Goal: Contribute content

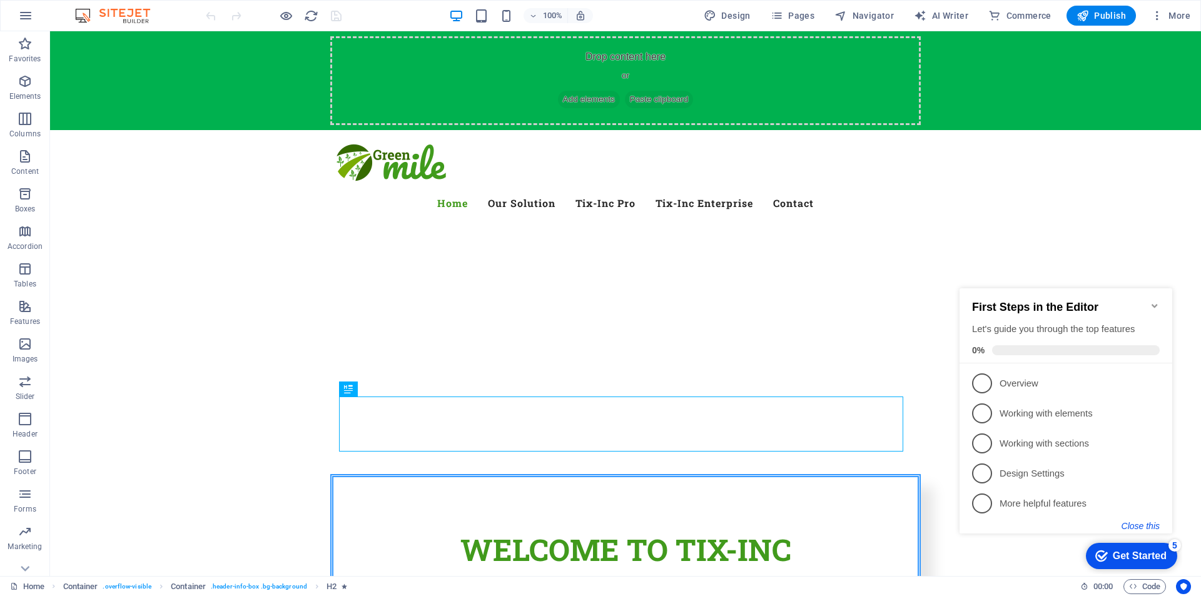
click at [1146, 528] on button "Close this" at bounding box center [1141, 526] width 38 height 10
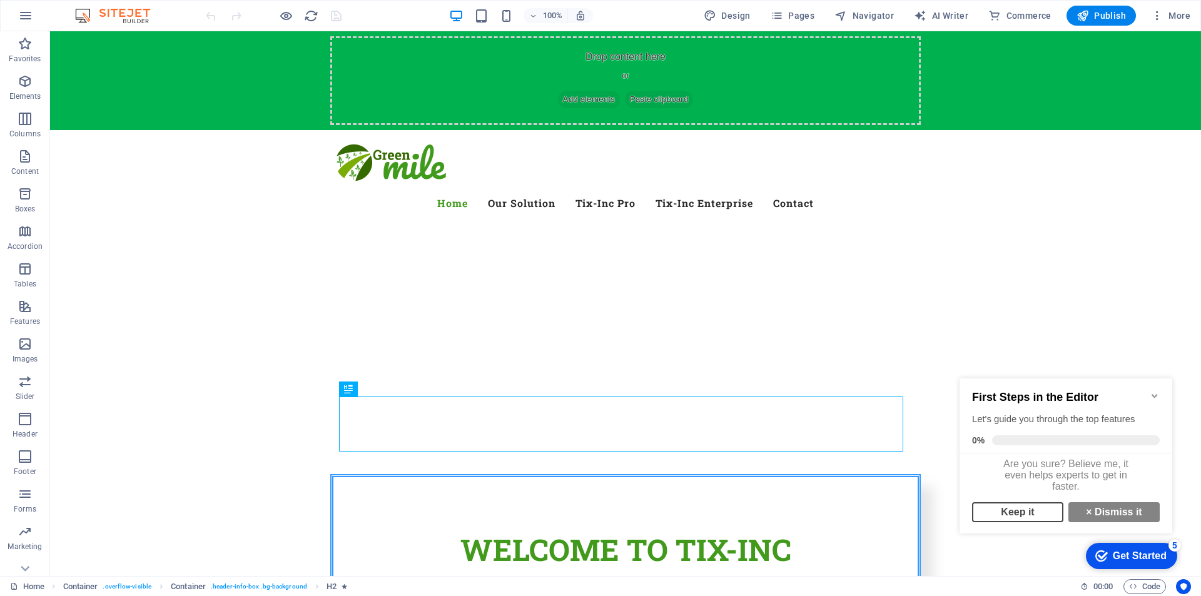
click at [1026, 514] on link "Keep it" at bounding box center [1017, 512] width 91 height 20
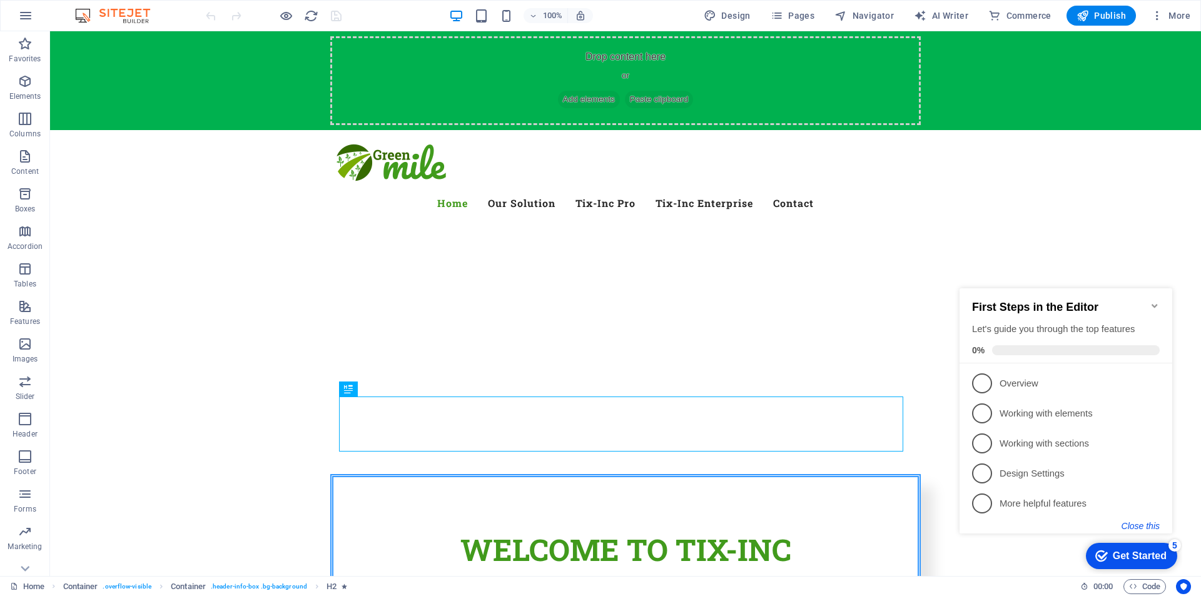
click at [1140, 523] on button "Close this" at bounding box center [1141, 526] width 38 height 10
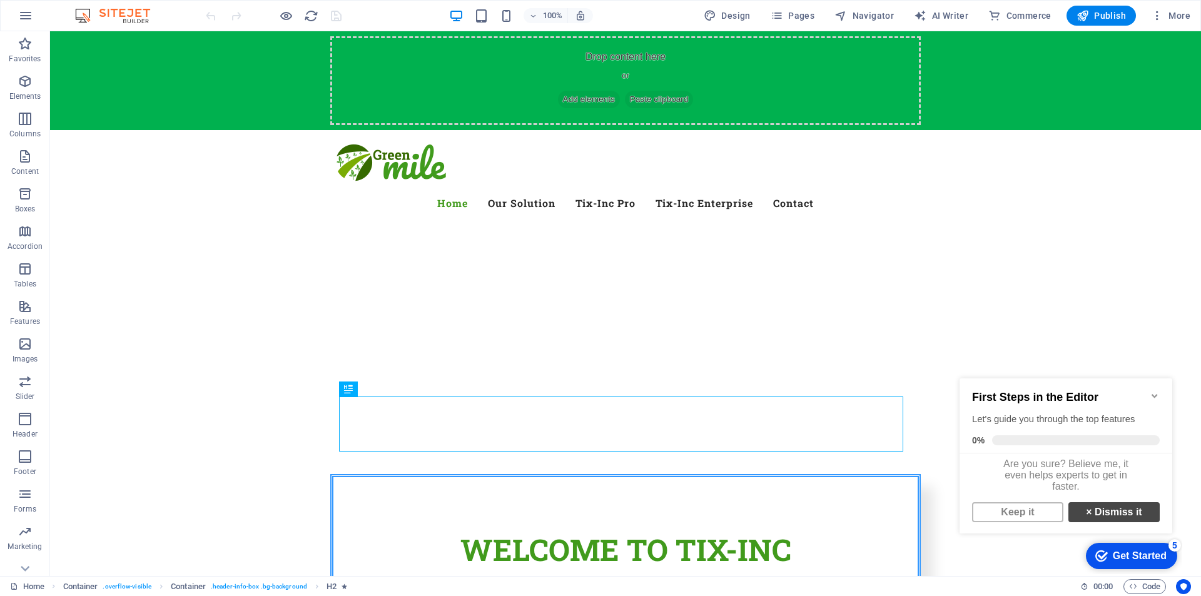
click at [1125, 519] on link "× Dismiss it" at bounding box center [1114, 512] width 91 height 20
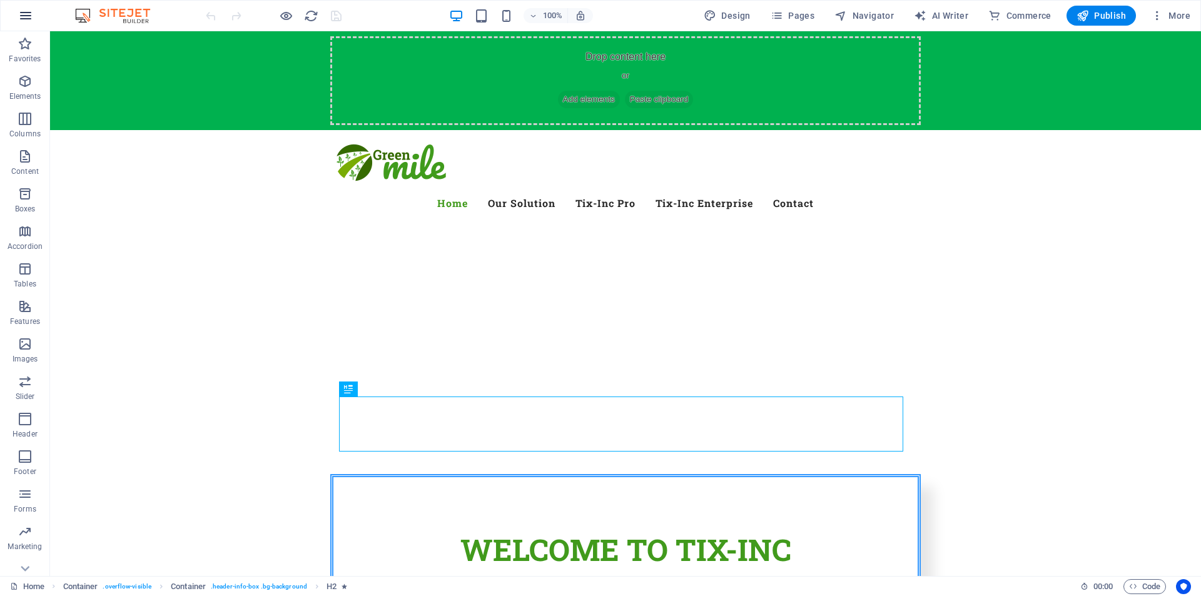
click at [0, 0] on icon "button" at bounding box center [0, 0] width 0 height 0
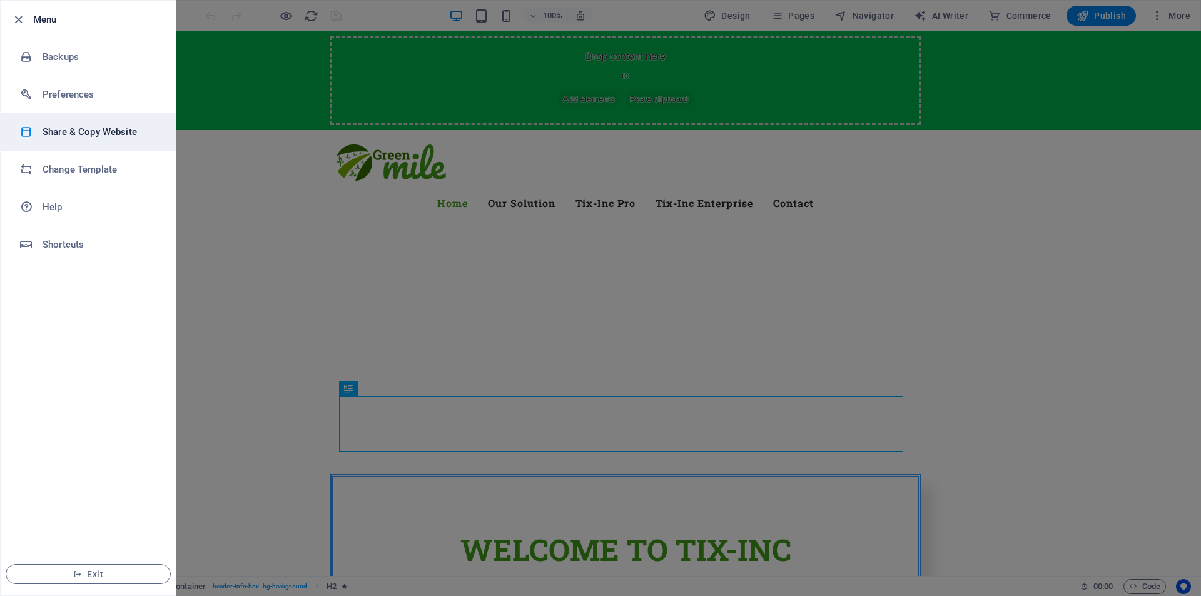
click at [91, 131] on h6 "Share & Copy Website" at bounding box center [101, 132] width 116 height 15
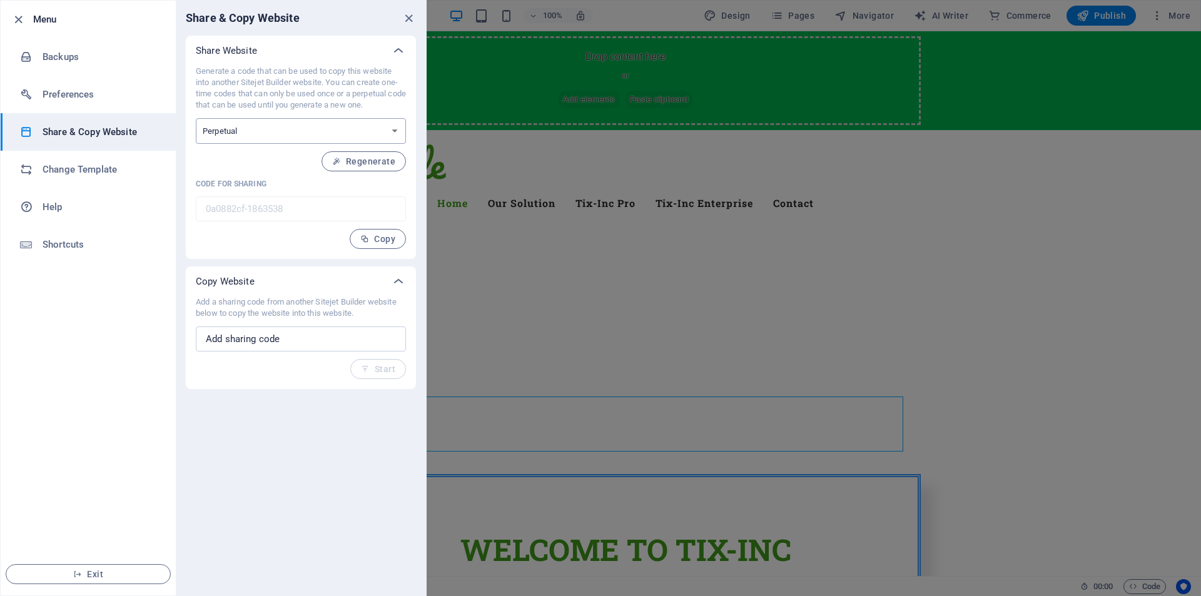
select select "onetime"
type input "71f2b414-1863538"
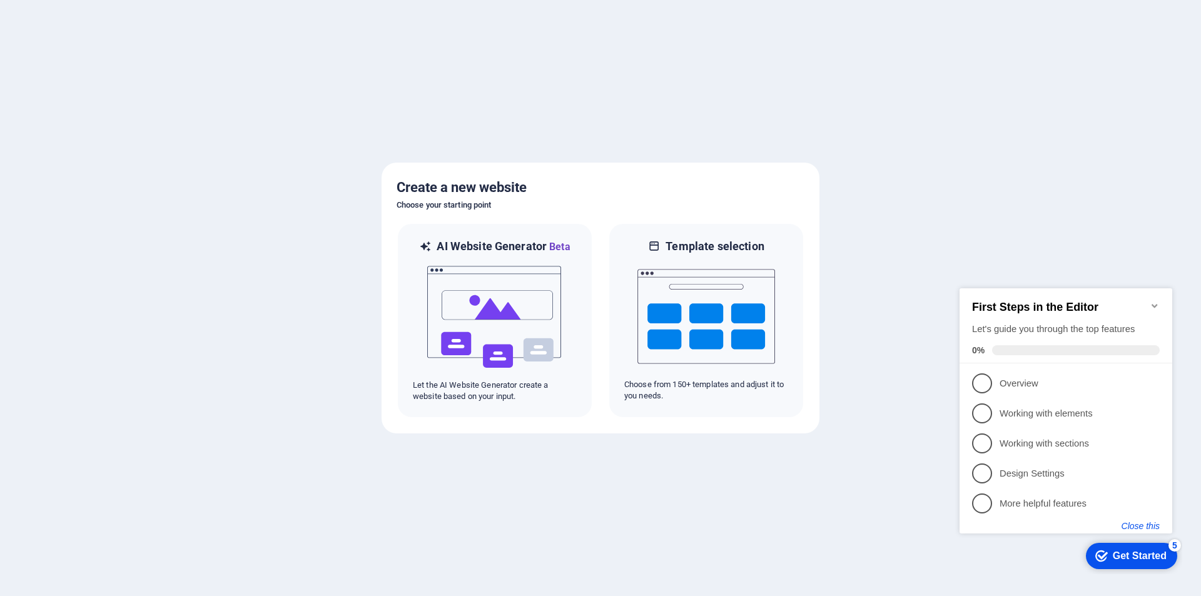
click at [1142, 524] on button "Close this" at bounding box center [1141, 526] width 38 height 10
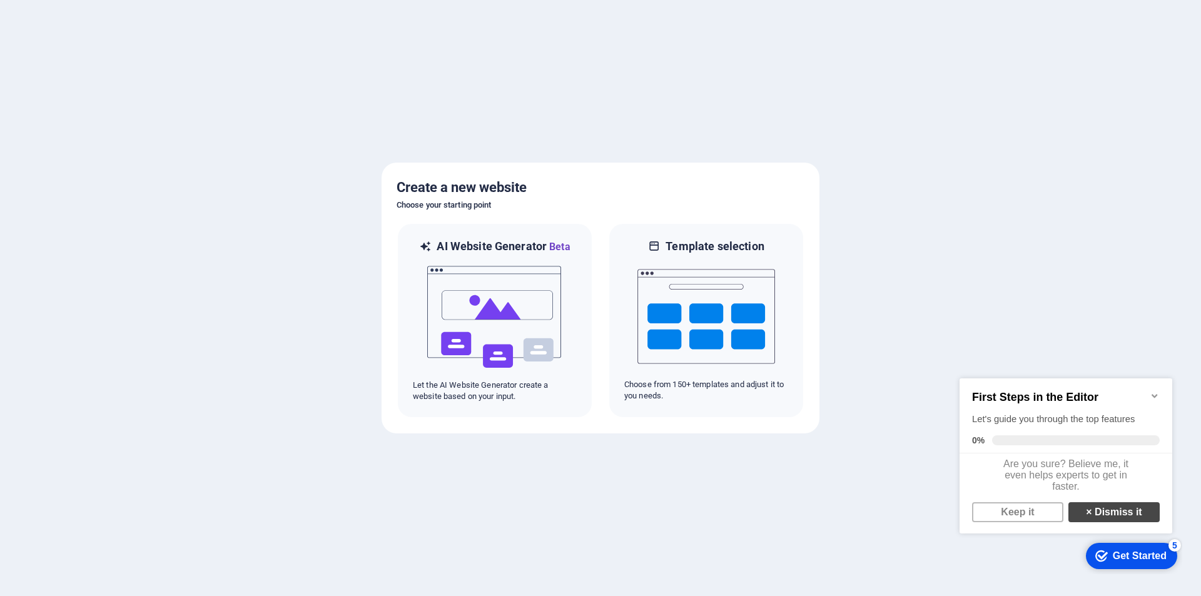
click at [1095, 517] on link "× Dismiss it" at bounding box center [1114, 512] width 91 height 20
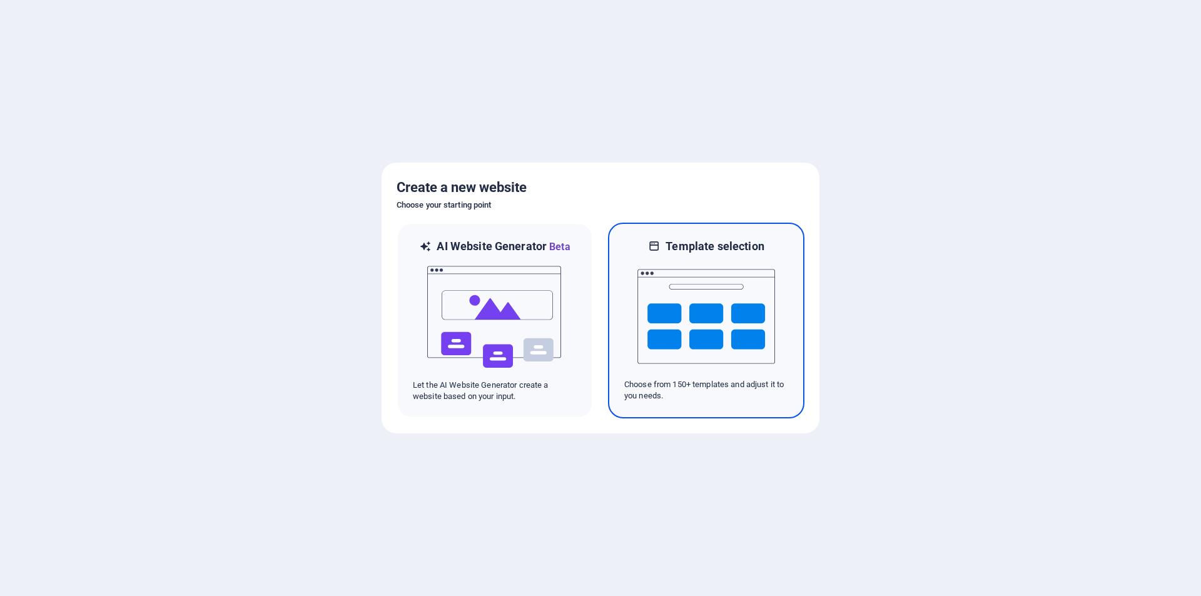
click at [720, 305] on img at bounding box center [707, 316] width 138 height 125
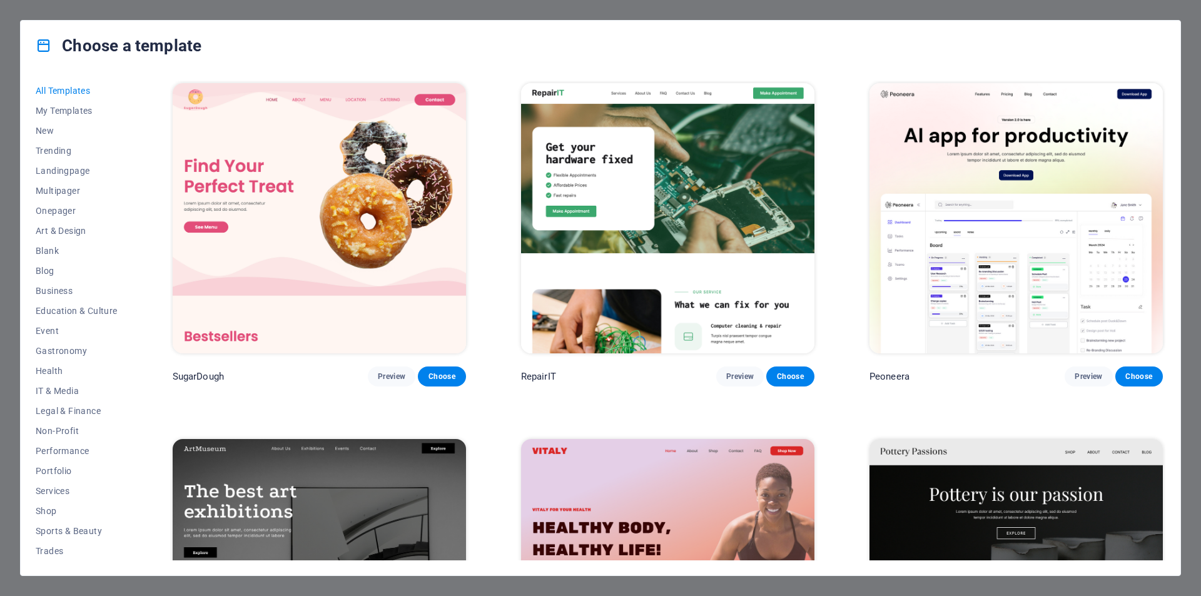
click at [673, 201] on img at bounding box center [667, 218] width 293 height 270
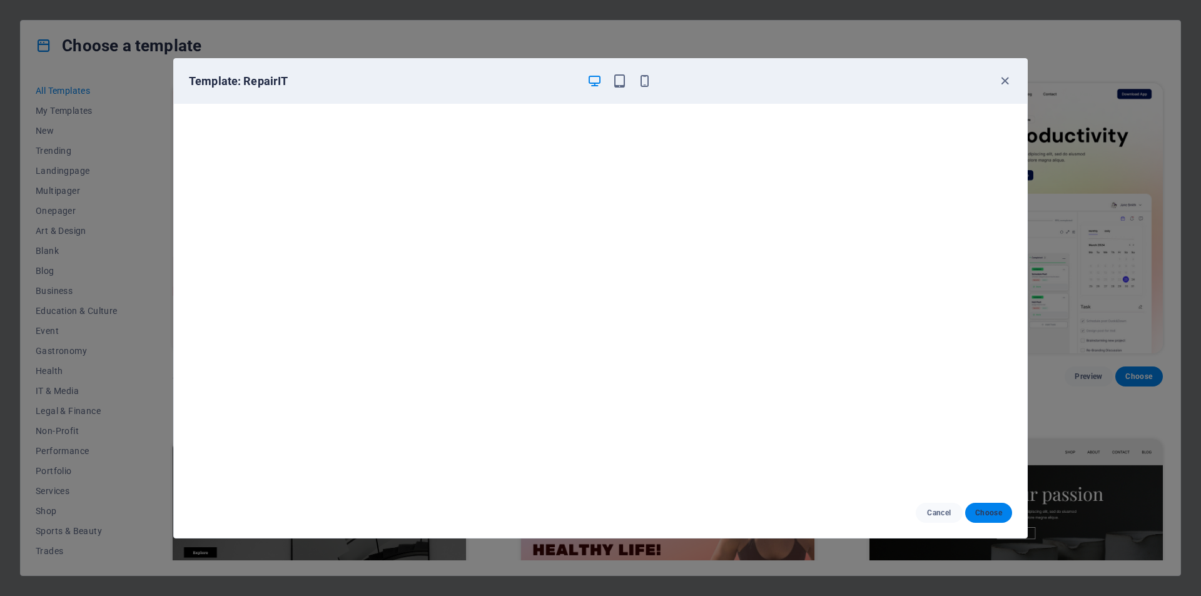
click at [990, 512] on span "Choose" at bounding box center [989, 513] width 27 height 10
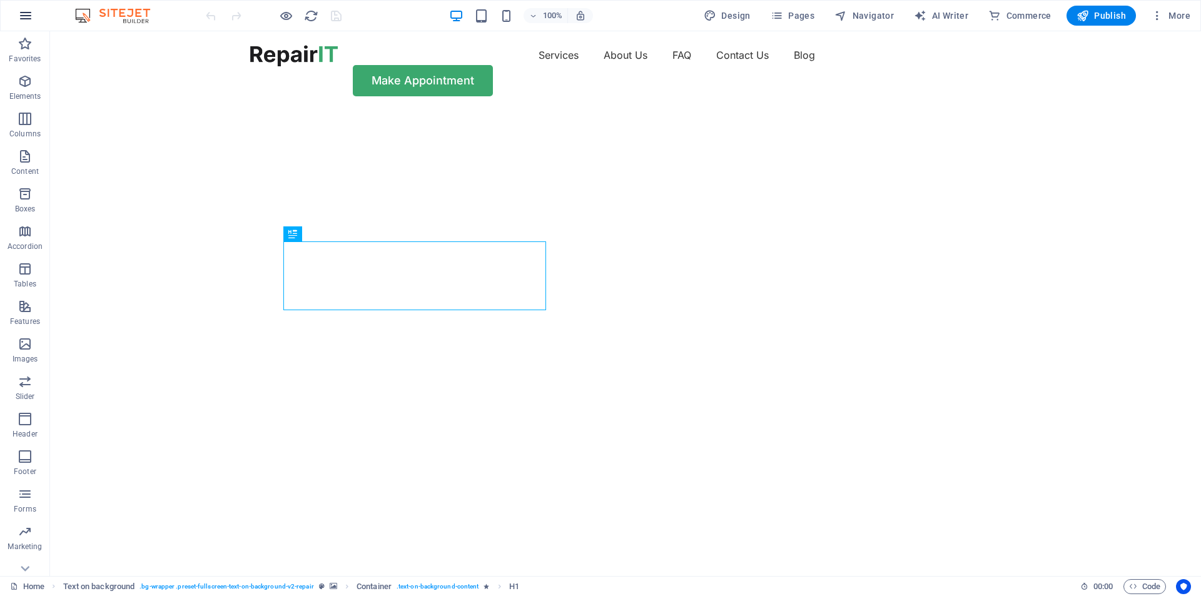
click at [28, 15] on icon "button" at bounding box center [25, 15] width 15 height 15
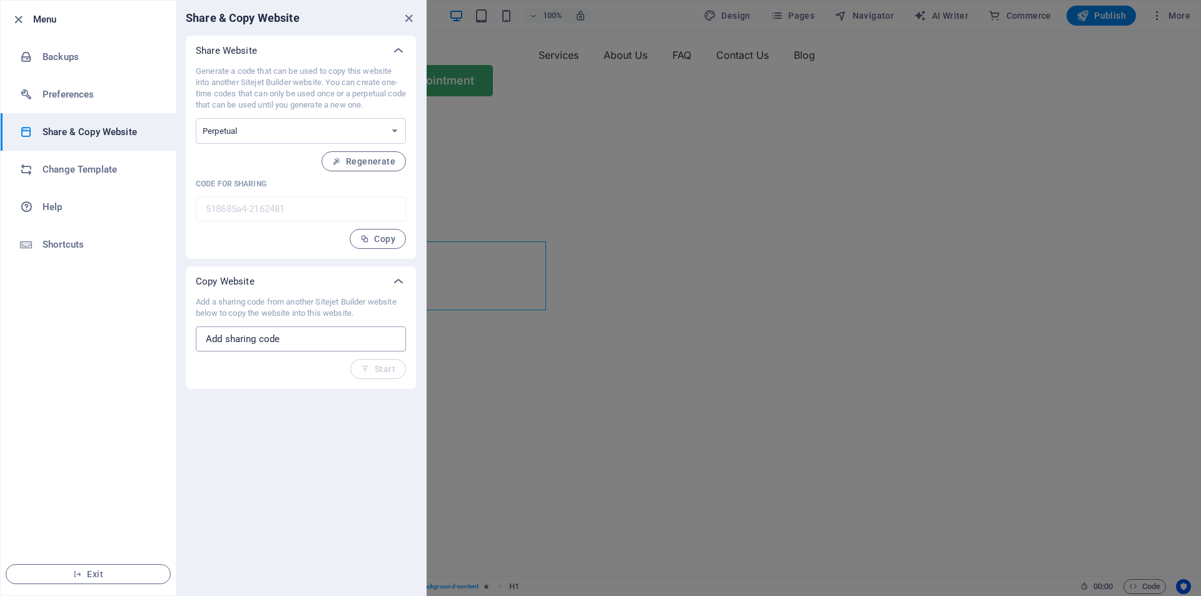
paste input "71f2b414-1863538"
type input "71f2b414-1863538"
click at [387, 369] on span "Start" at bounding box center [378, 369] width 34 height 10
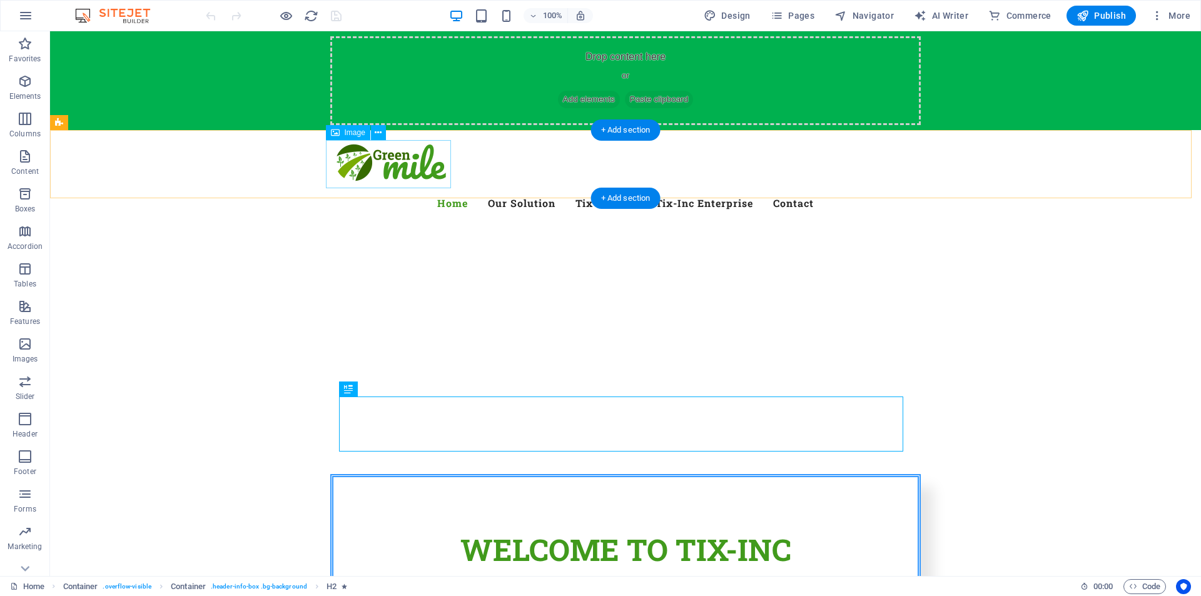
click at [391, 158] on figure at bounding box center [625, 164] width 591 height 48
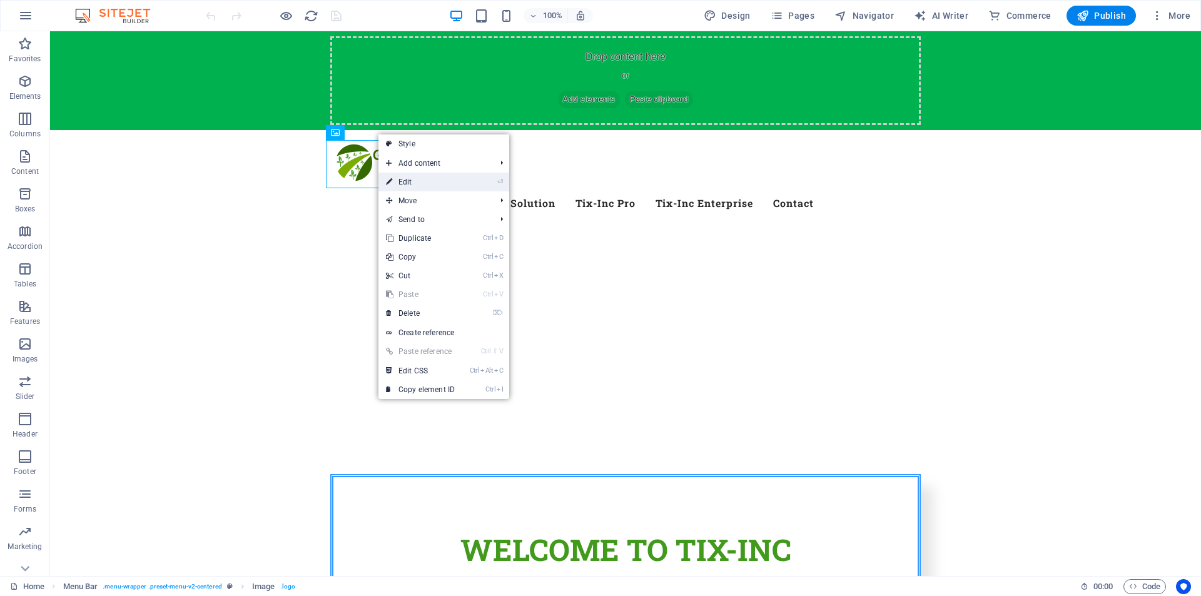
drag, startPoint x: 417, startPoint y: 188, endPoint x: 101, endPoint y: 222, distance: 317.8
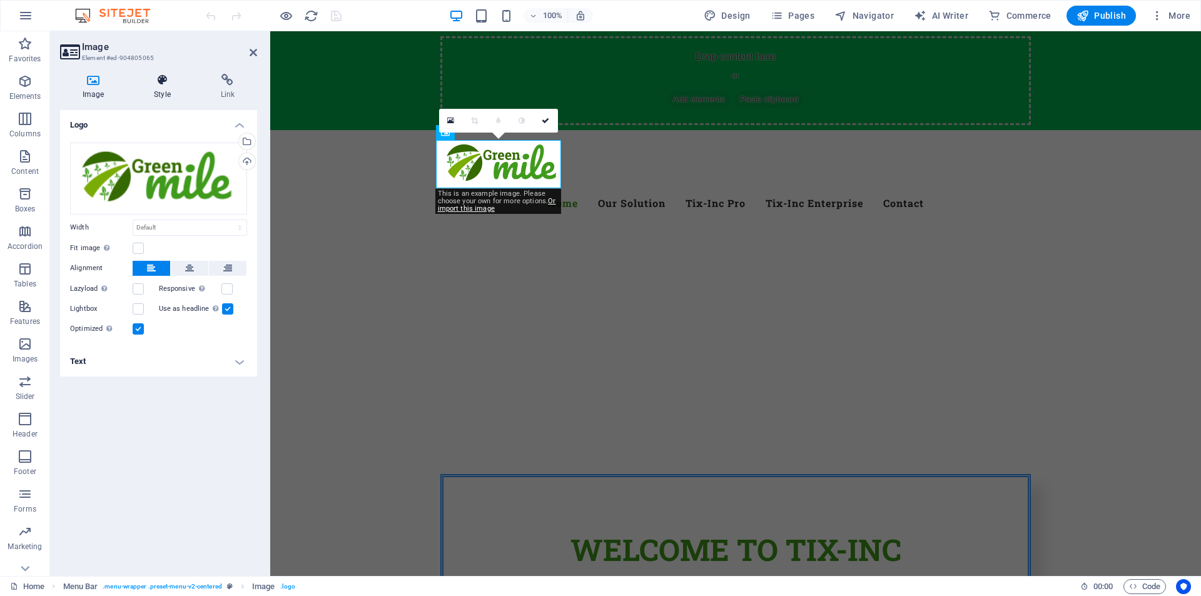
click at [161, 88] on h4 "Style" at bounding box center [164, 87] width 66 height 26
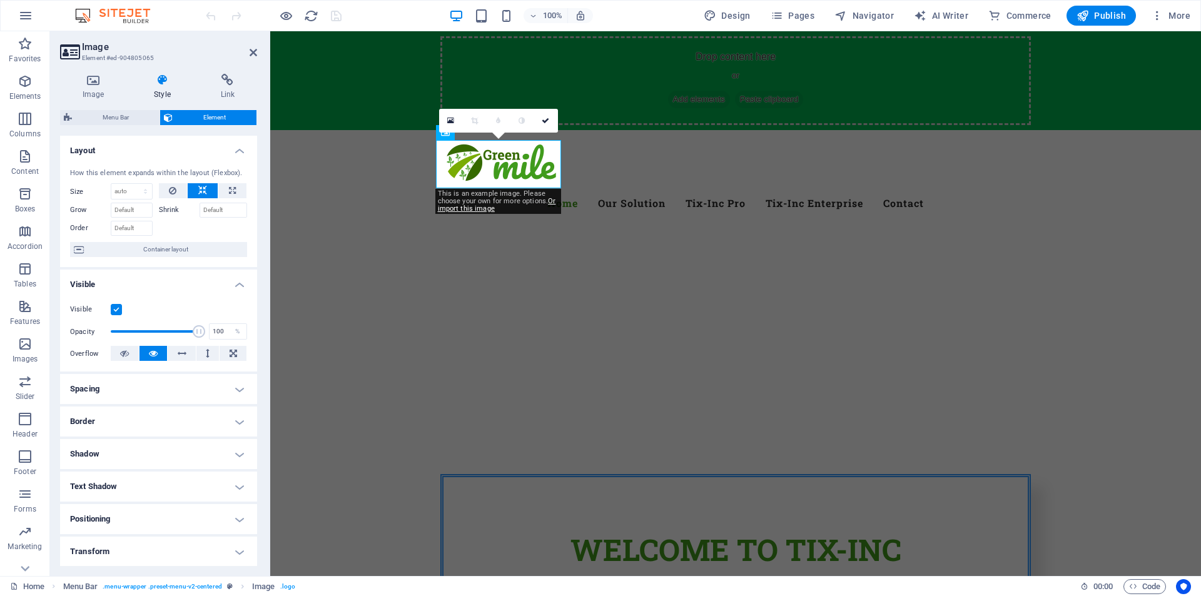
click at [119, 310] on label at bounding box center [116, 309] width 11 height 11
click at [0, 0] on input "Visible" at bounding box center [0, 0] width 0 height 0
click at [253, 58] on header "Image Element #ed-904805065" at bounding box center [158, 47] width 197 height 33
click at [252, 51] on icon at bounding box center [254, 53] width 8 height 10
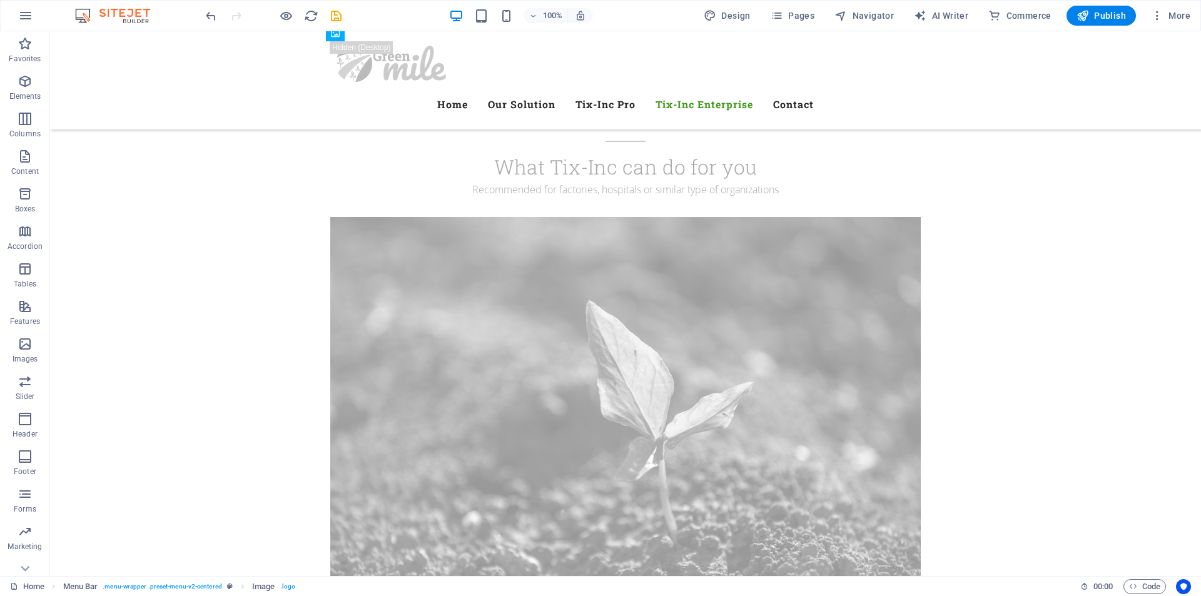
scroll to position [7840, 0]
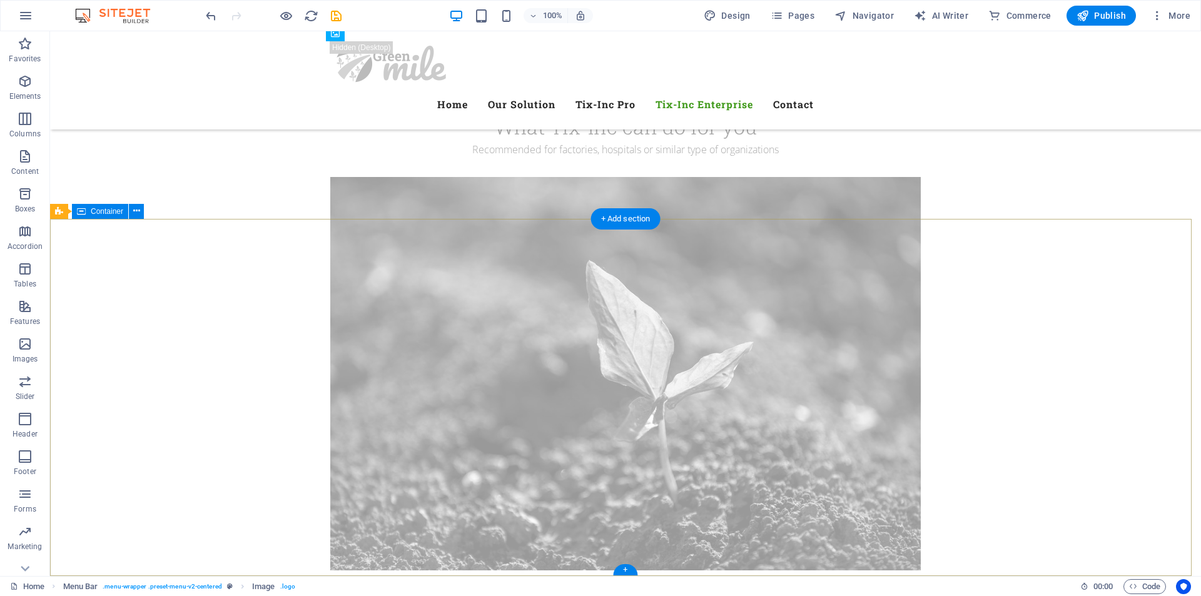
click at [133, 214] on icon at bounding box center [136, 211] width 7 height 13
click at [120, 213] on icon at bounding box center [118, 211] width 7 height 13
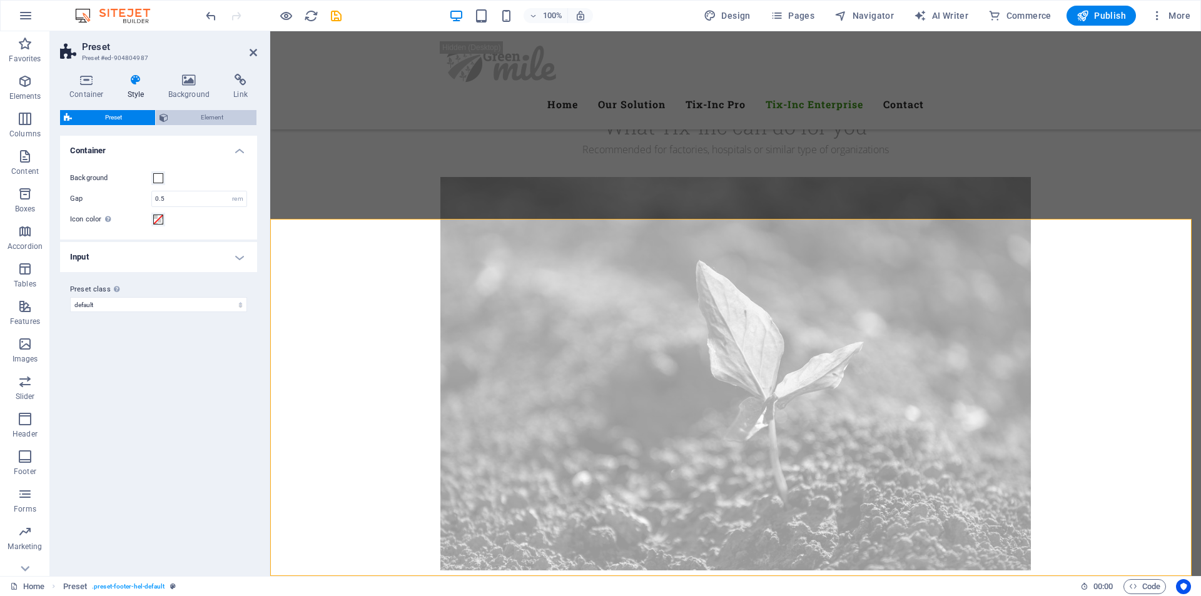
click at [186, 110] on span "Element" at bounding box center [212, 117] width 81 height 15
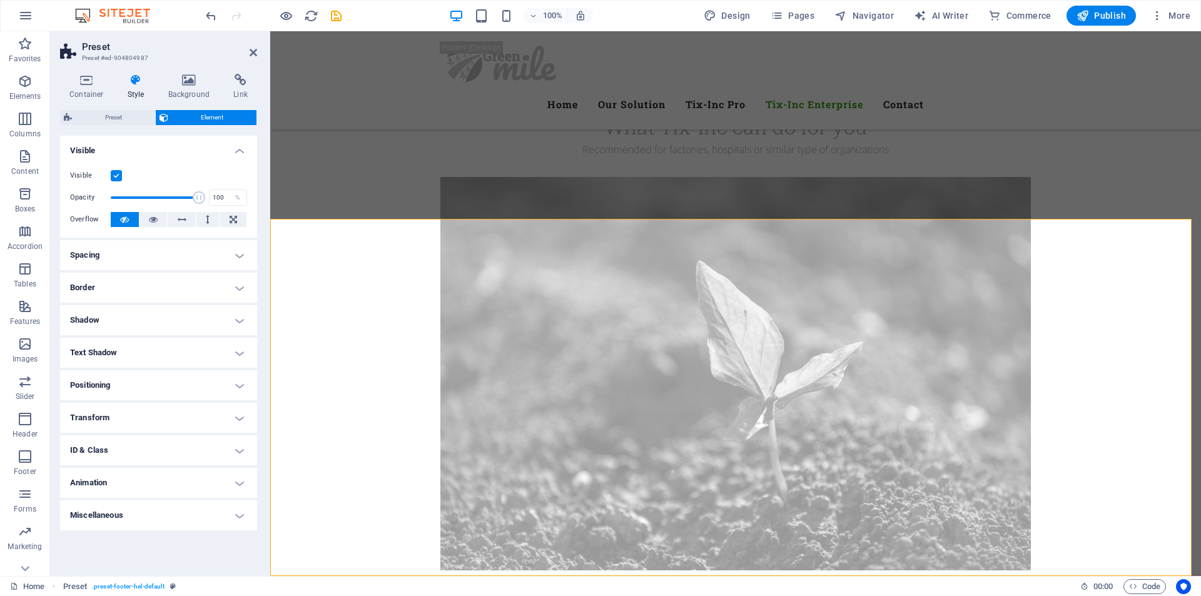
click at [118, 178] on label at bounding box center [116, 175] width 11 height 11
click at [0, 0] on input "Visible" at bounding box center [0, 0] width 0 height 0
click at [253, 55] on icon at bounding box center [254, 53] width 8 height 10
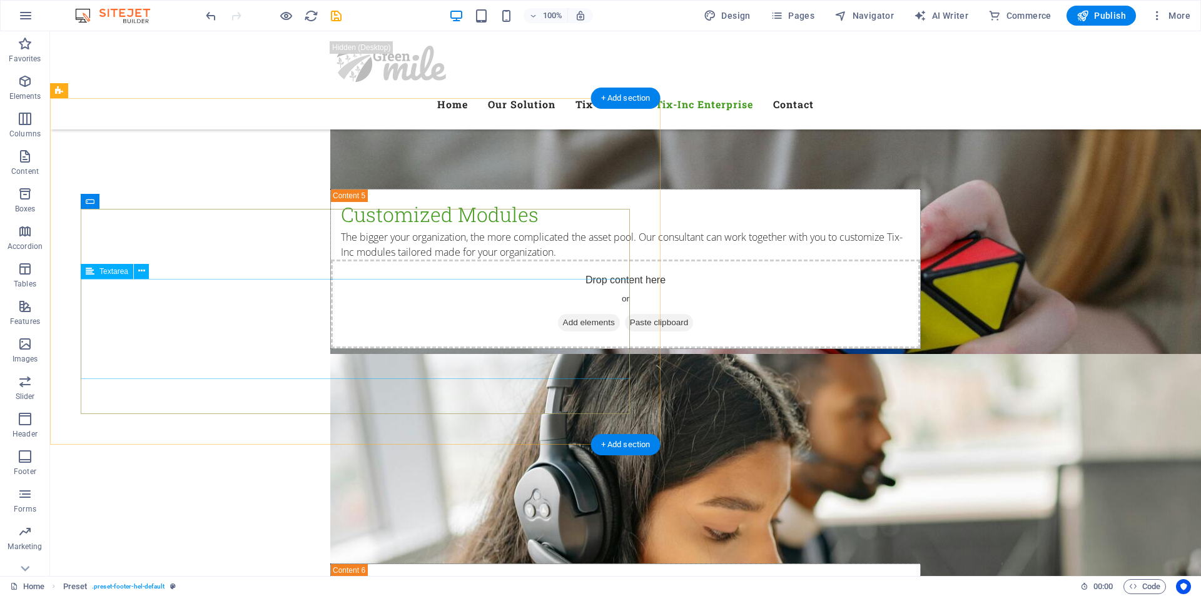
scroll to position [6651, 0]
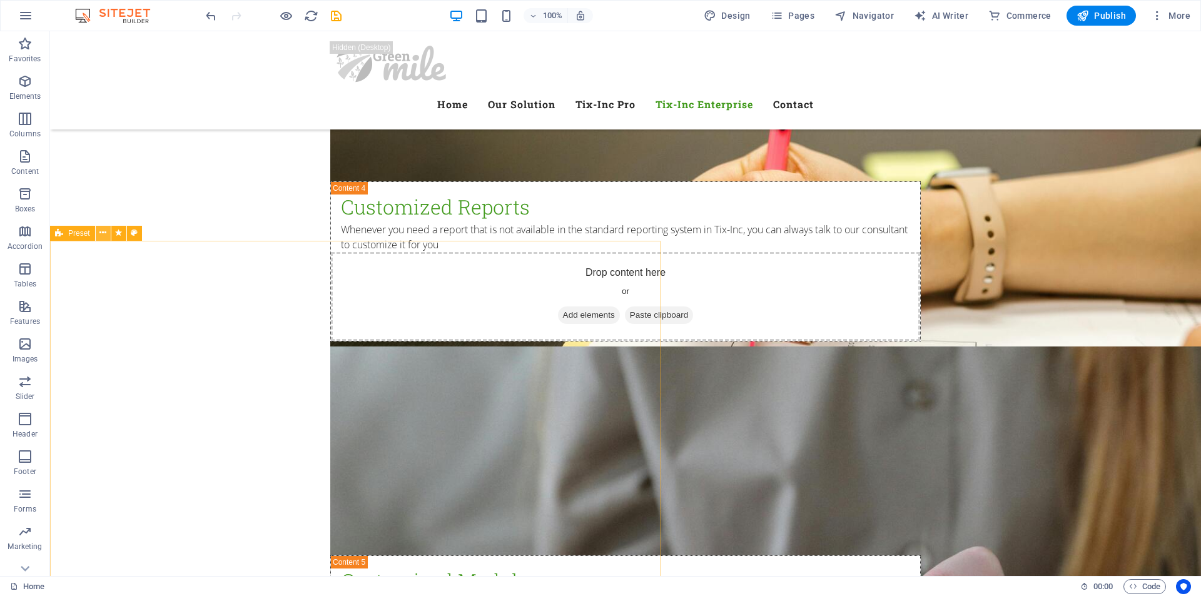
click at [104, 232] on icon at bounding box center [102, 233] width 7 height 13
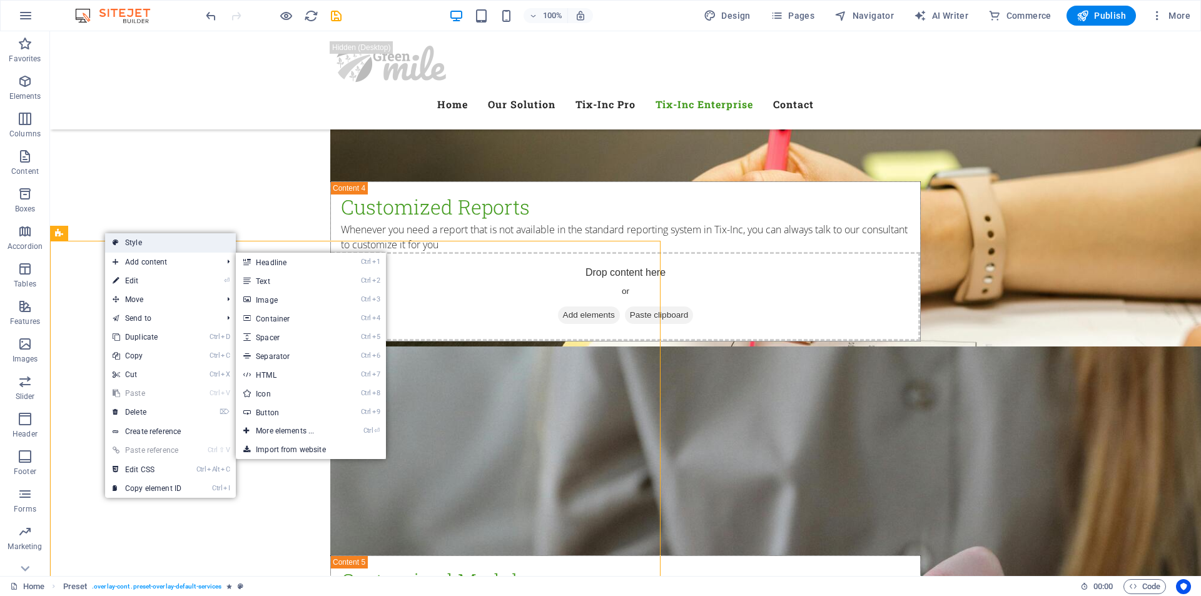
click at [136, 247] on link "Style" at bounding box center [170, 242] width 131 height 19
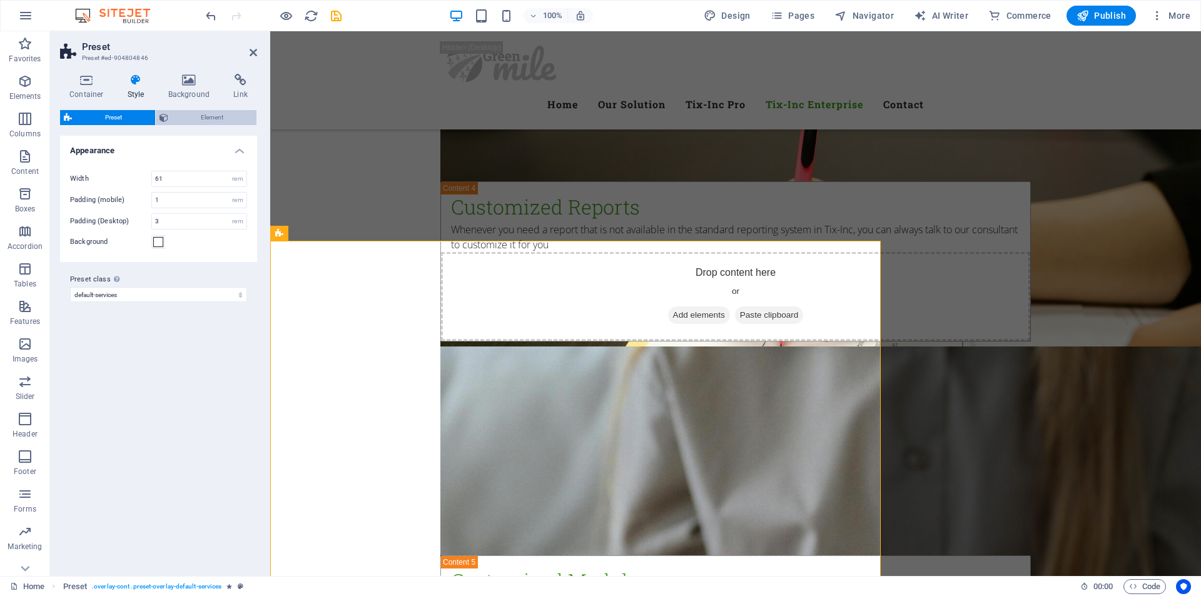
click at [191, 115] on span "Element" at bounding box center [212, 117] width 81 height 15
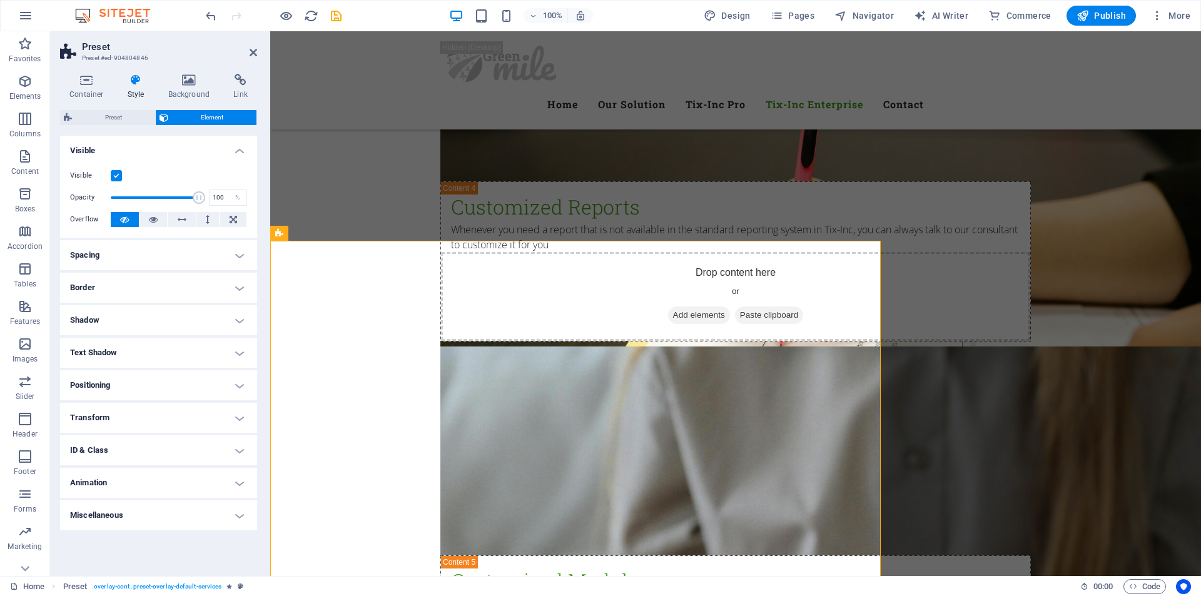
click at [115, 177] on label at bounding box center [116, 175] width 11 height 11
click at [0, 0] on input "Visible" at bounding box center [0, 0] width 0 height 0
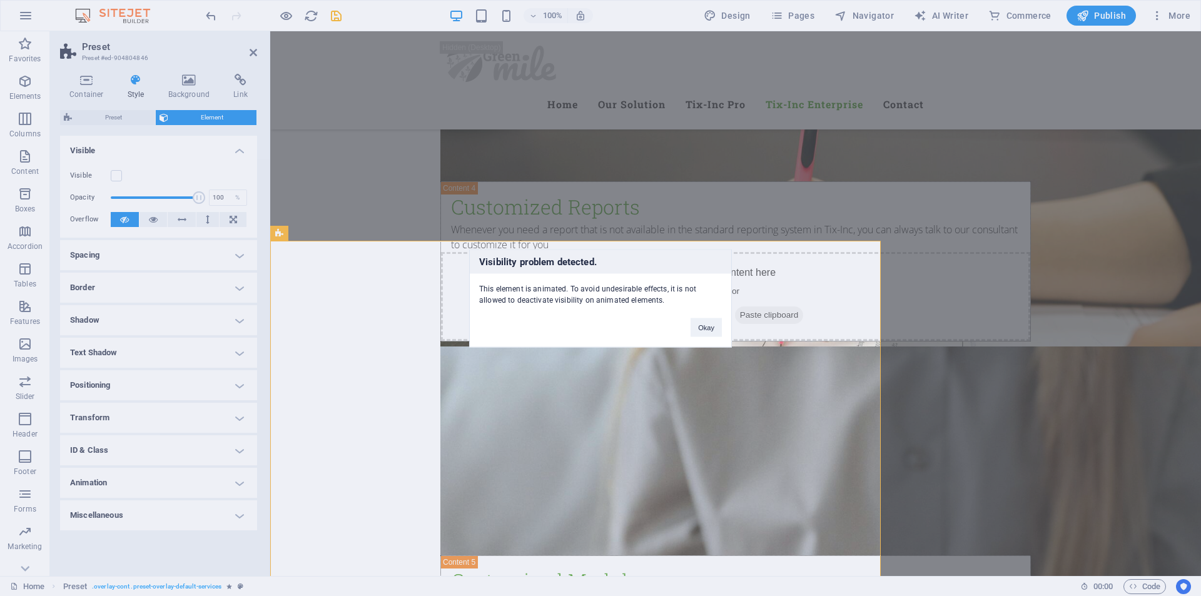
click at [253, 49] on div "Visibility problem detected. This element is animated. To avoid undesirable eff…" at bounding box center [600, 298] width 1201 height 596
click at [701, 330] on button "Okay" at bounding box center [706, 327] width 31 height 19
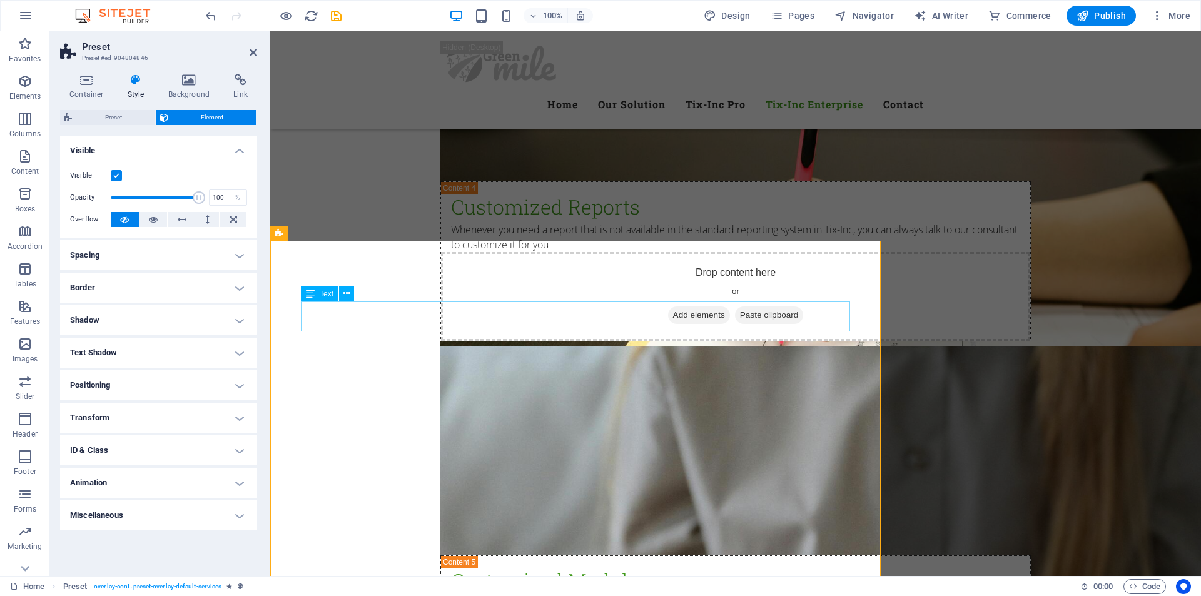
click at [324, 234] on icon at bounding box center [323, 233] width 7 height 13
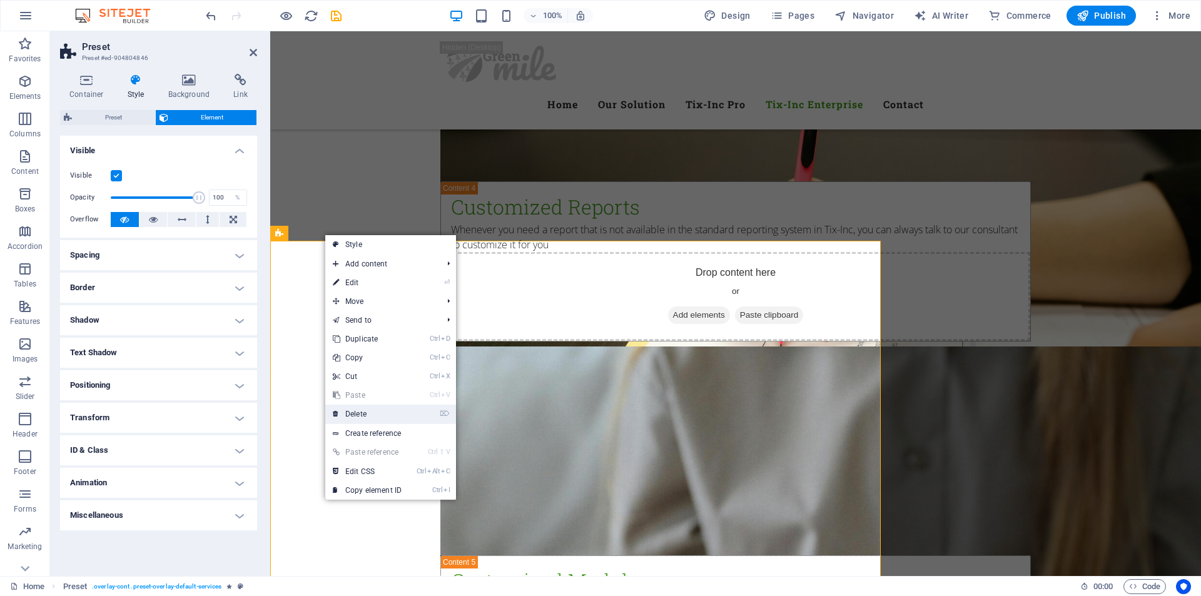
click at [362, 408] on link "⌦ Delete" at bounding box center [367, 414] width 84 height 19
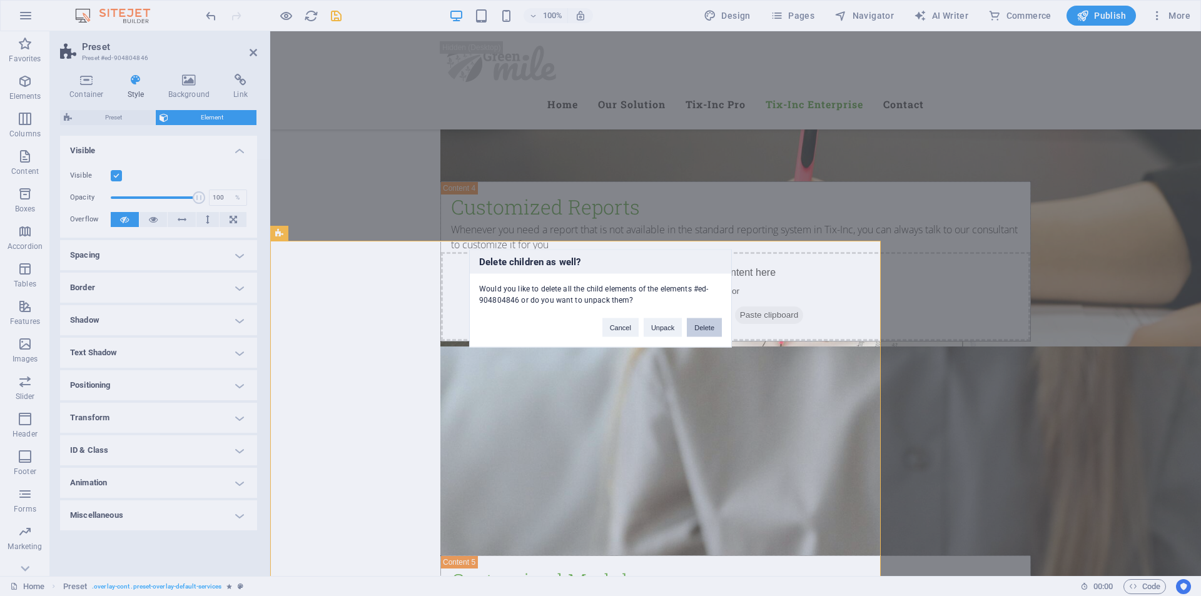
click at [697, 329] on button "Delete" at bounding box center [704, 327] width 35 height 19
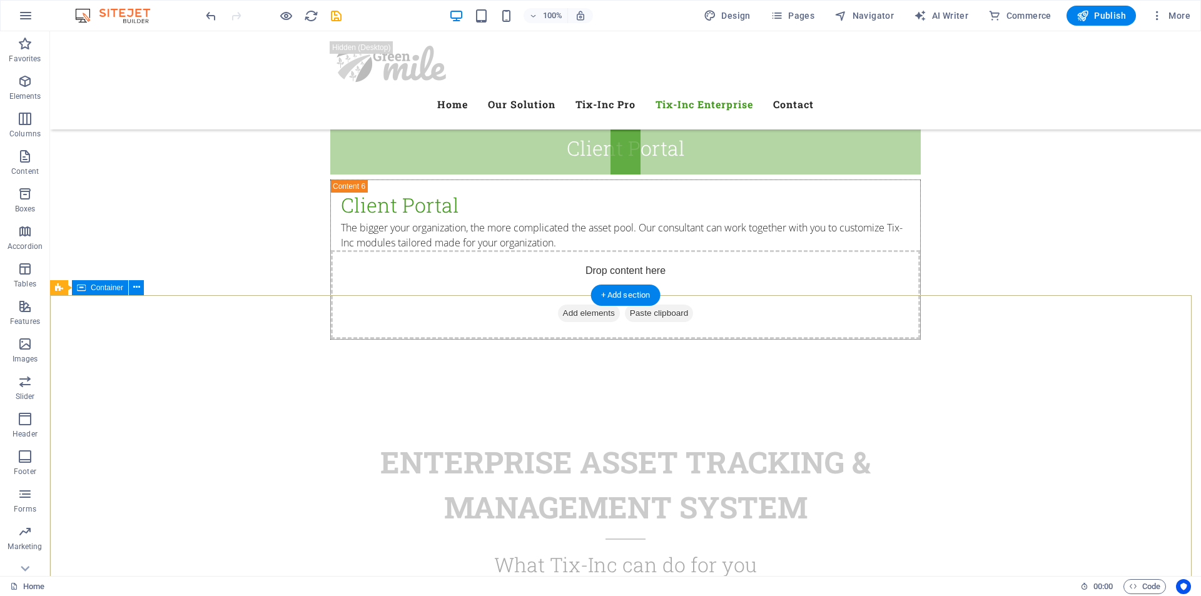
scroll to position [7494, 0]
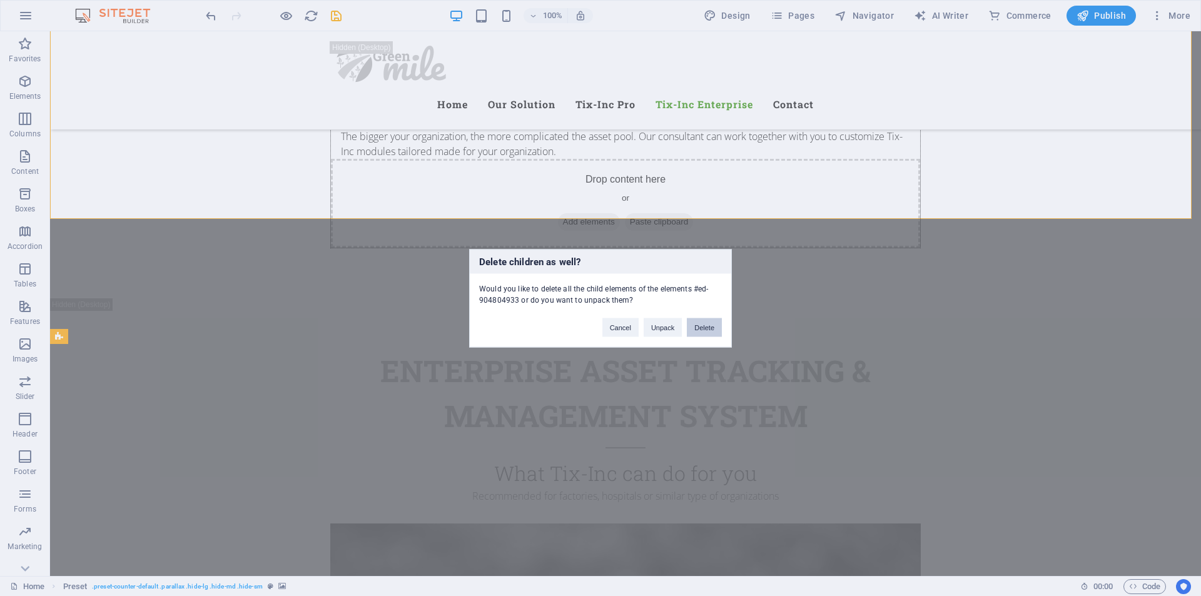
click at [698, 329] on button "Delete" at bounding box center [704, 327] width 35 height 19
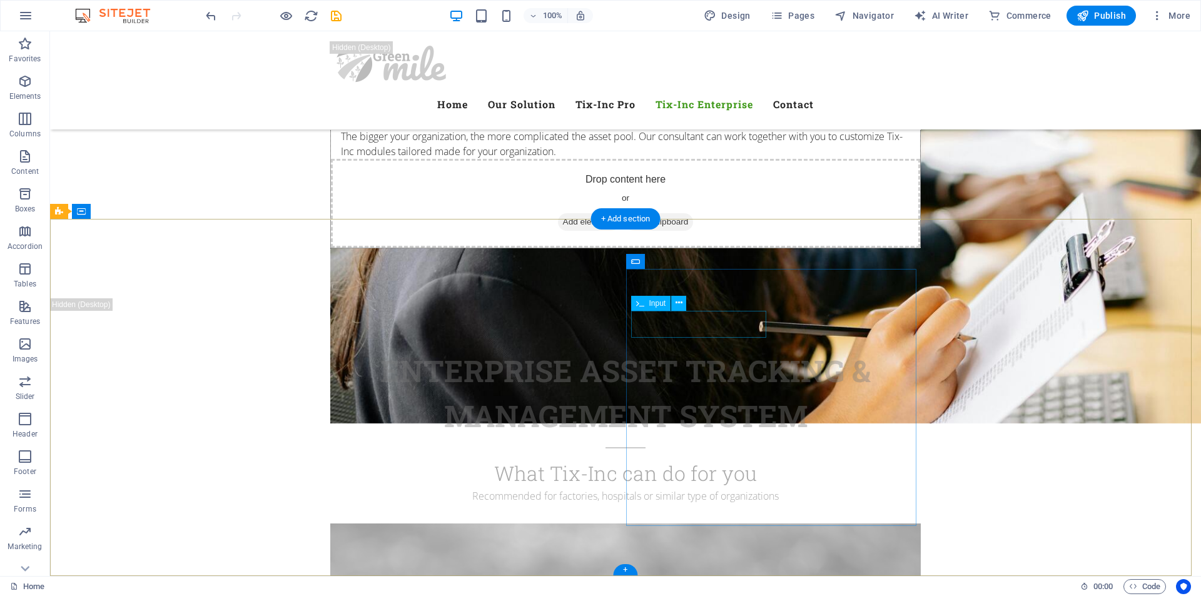
scroll to position [7272, 0]
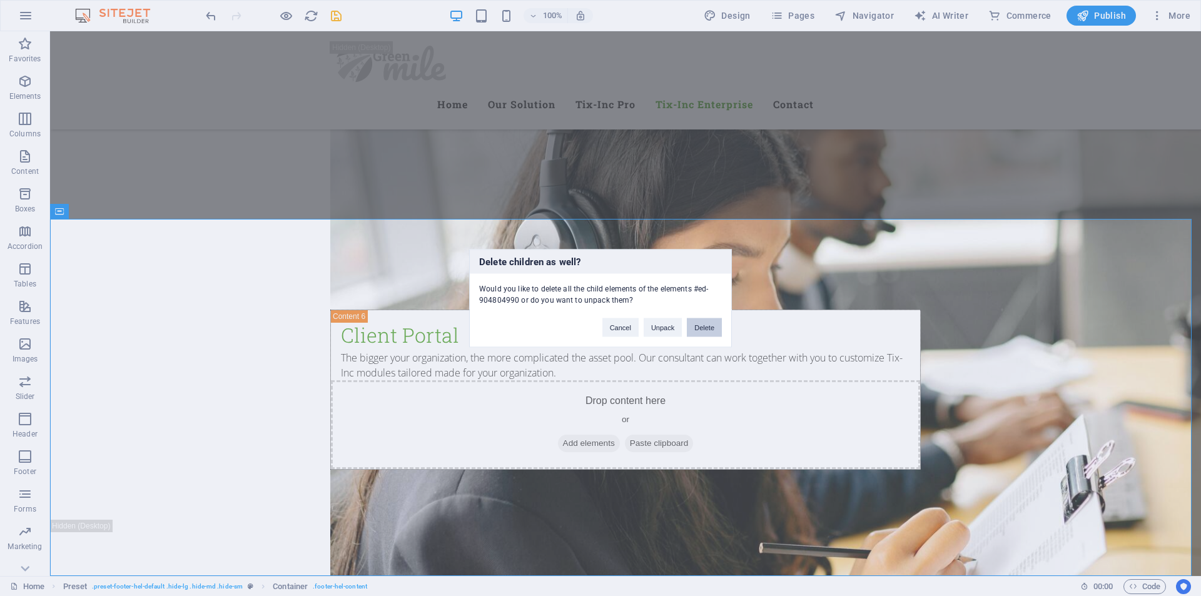
click at [717, 329] on button "Delete" at bounding box center [704, 327] width 35 height 19
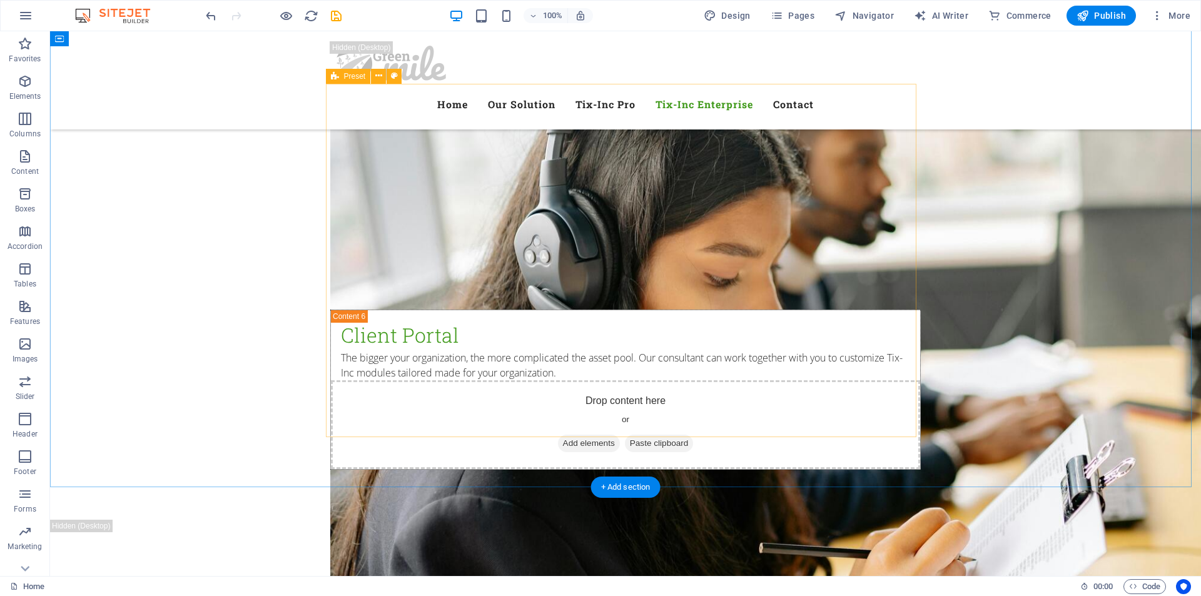
scroll to position [7004, 0]
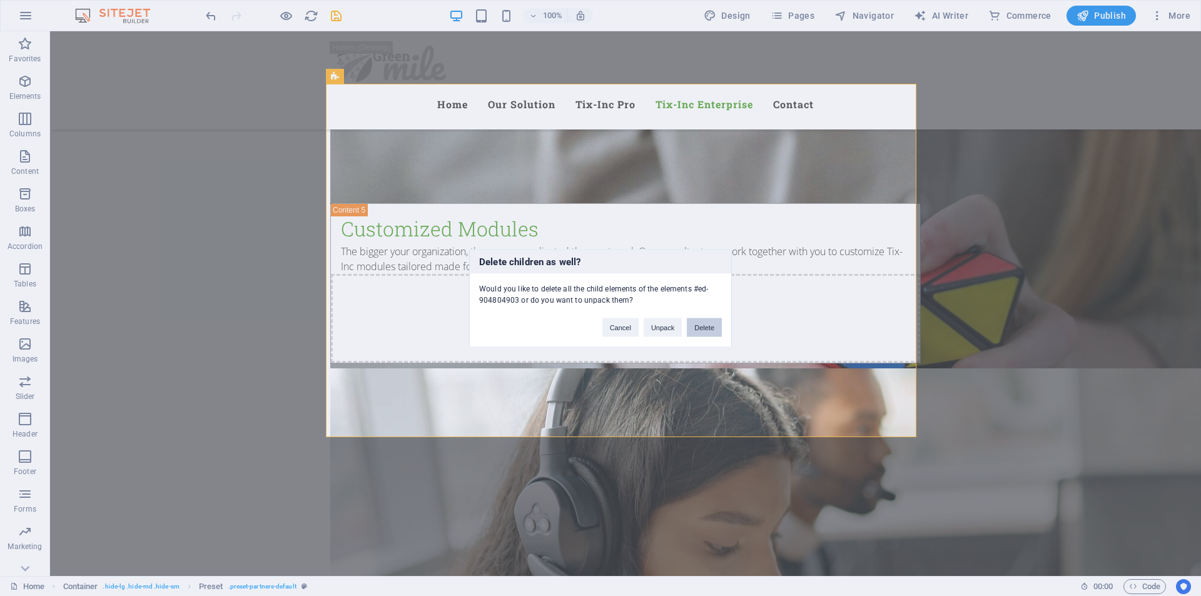
click at [703, 327] on button "Delete" at bounding box center [704, 327] width 35 height 19
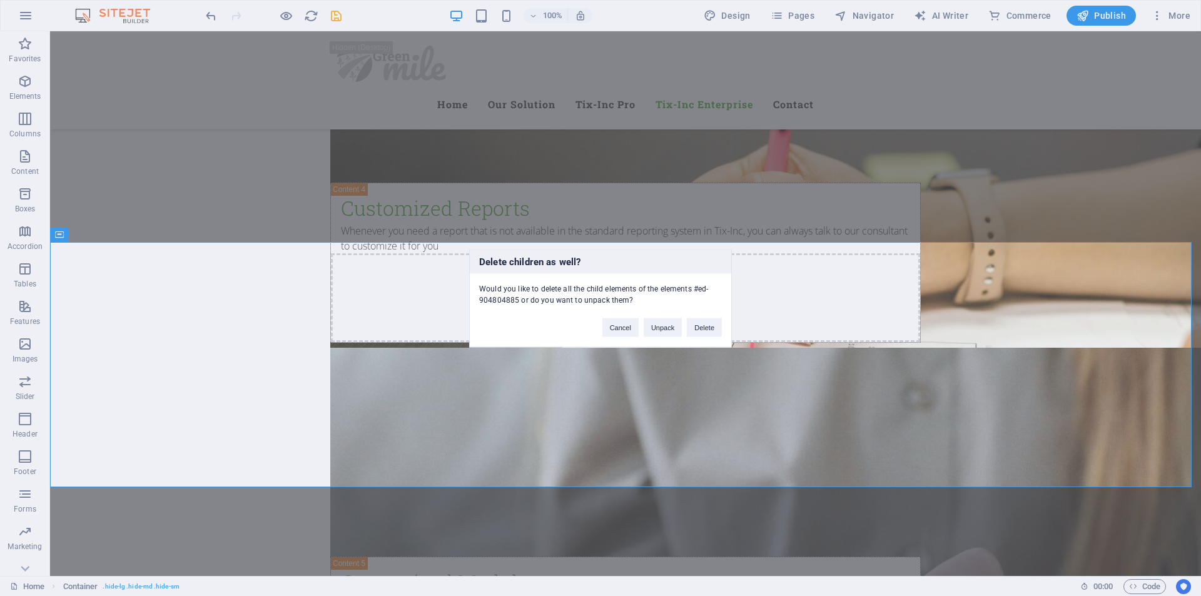
click at [709, 339] on div "Delete children as well? Would you like to delete all the child elements of the…" at bounding box center [600, 298] width 263 height 98
click at [712, 330] on button "Delete" at bounding box center [704, 327] width 35 height 19
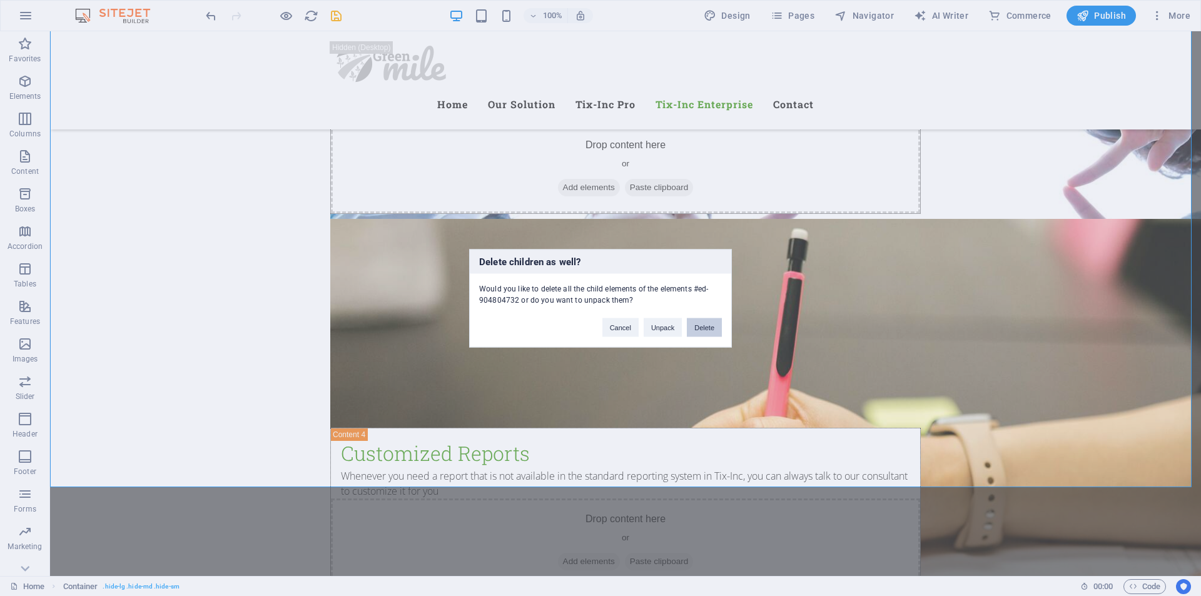
click at [705, 320] on button "Delete" at bounding box center [704, 327] width 35 height 19
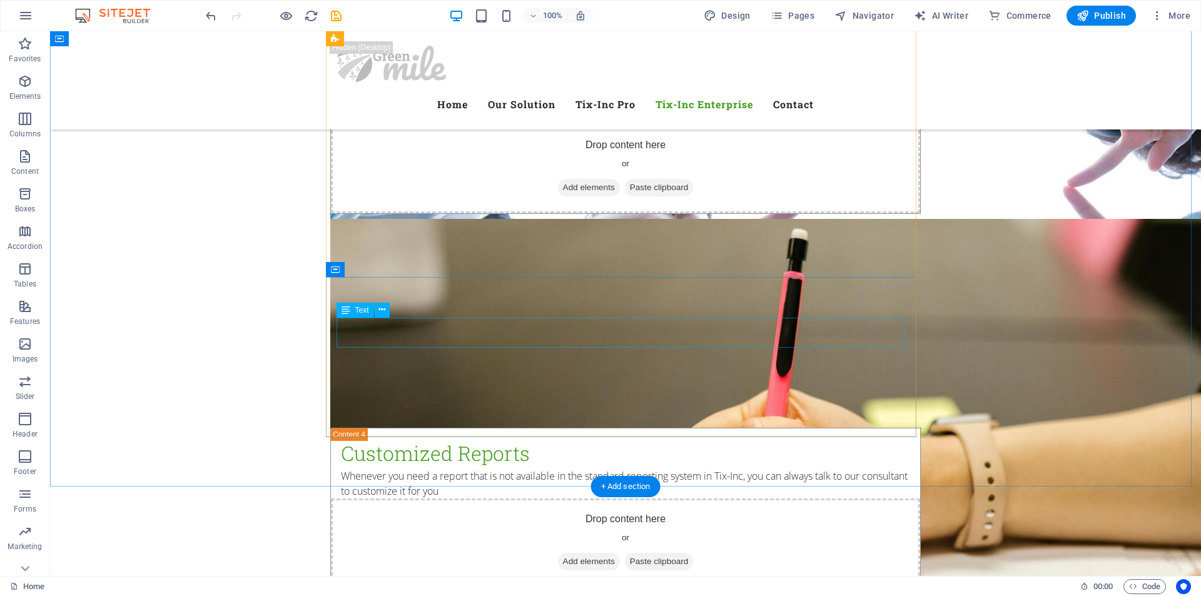
scroll to position [5635, 0]
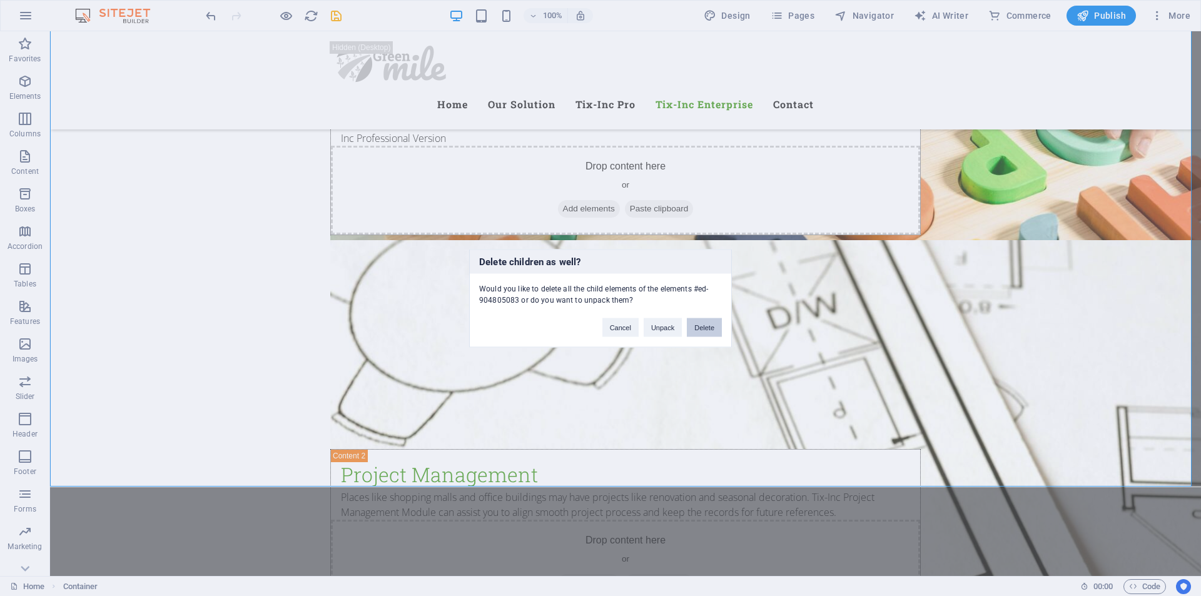
click at [708, 328] on button "Delete" at bounding box center [704, 327] width 35 height 19
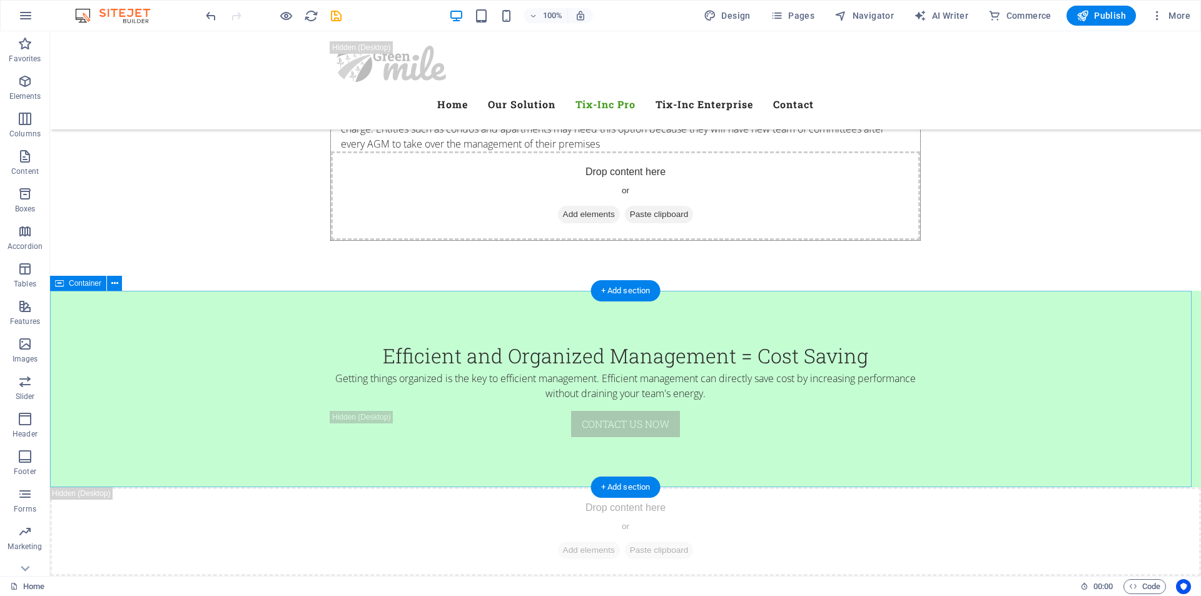
scroll to position [3630, 0]
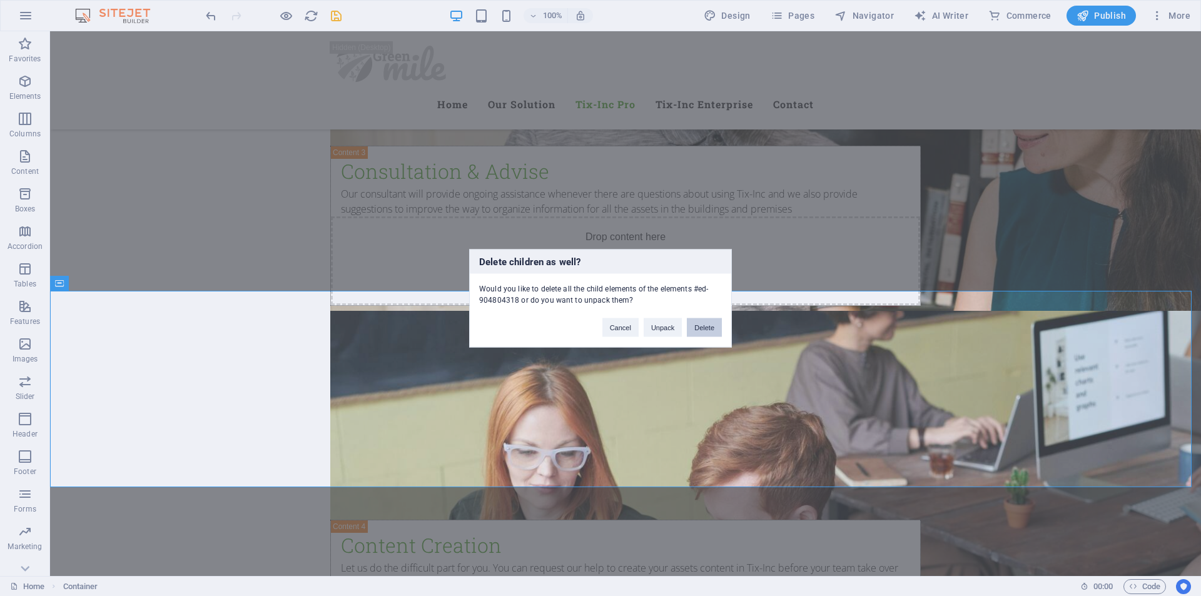
click at [716, 334] on button "Delete" at bounding box center [704, 327] width 35 height 19
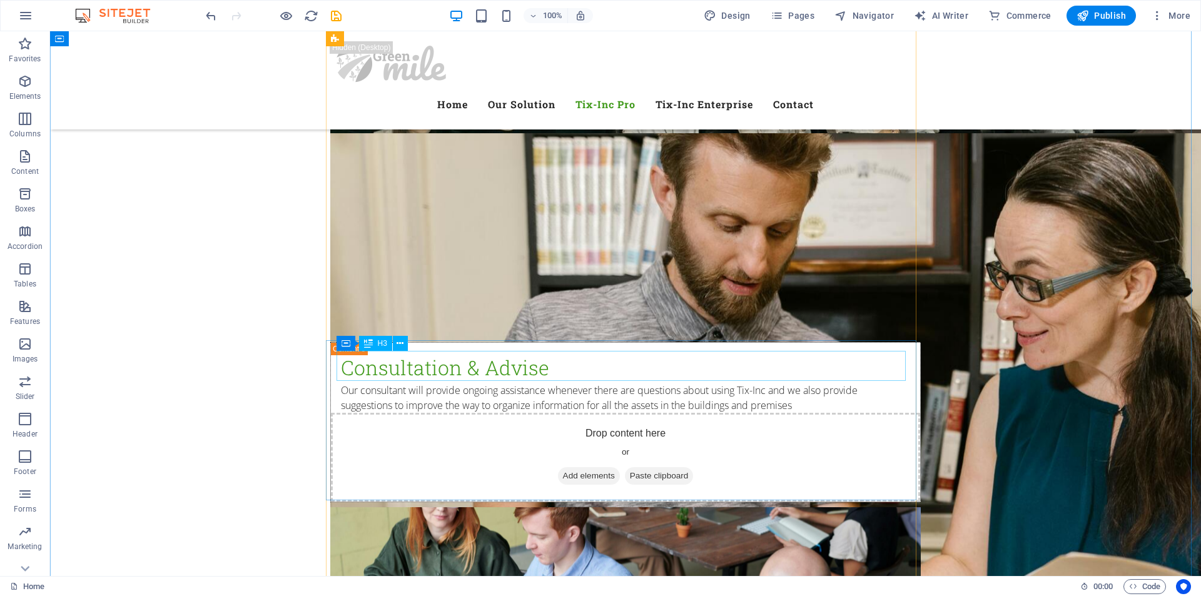
scroll to position [3058, 0]
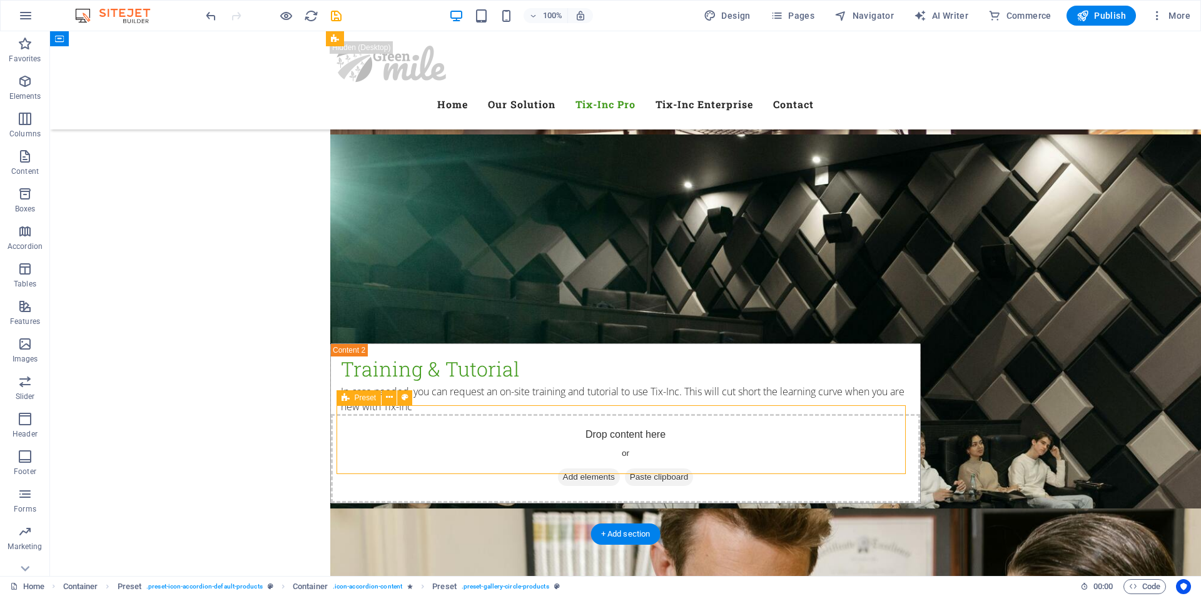
scroll to position [3037, 0]
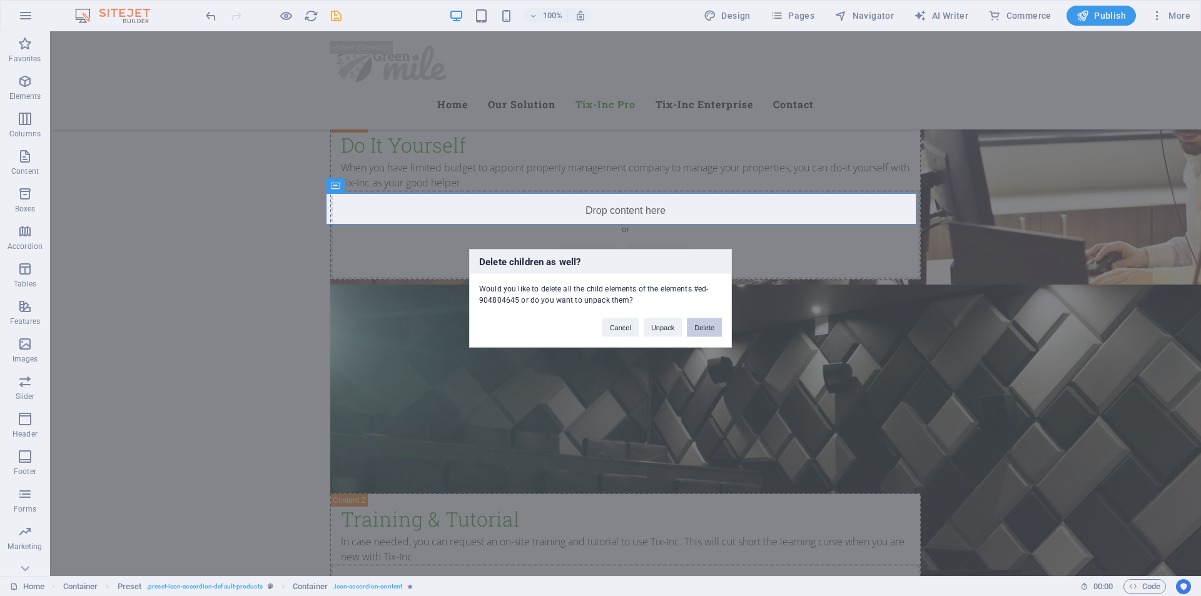
click at [713, 323] on button "Delete" at bounding box center [704, 327] width 35 height 19
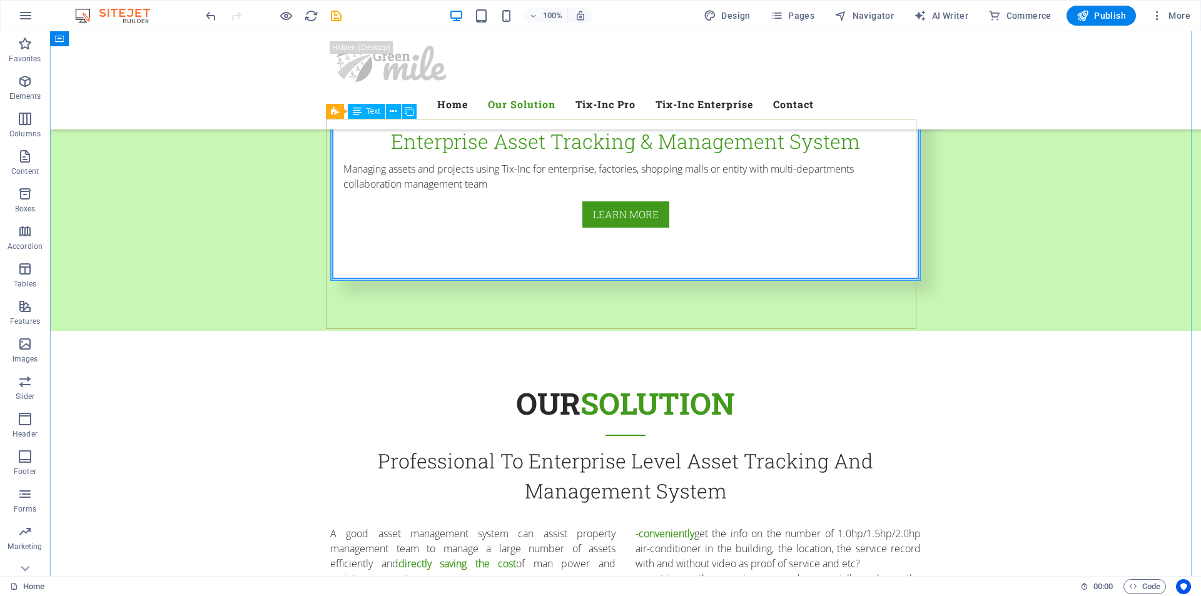
scroll to position [814, 0]
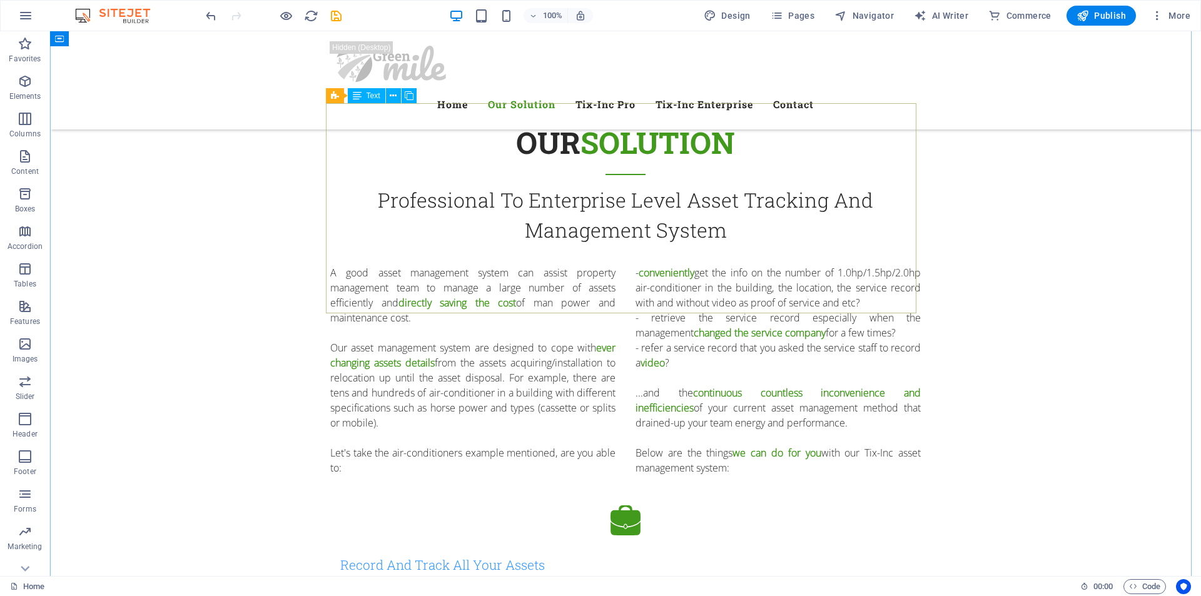
click at [819, 291] on div "A good asset management system can assist property management team to manage a …" at bounding box center [625, 370] width 591 height 210
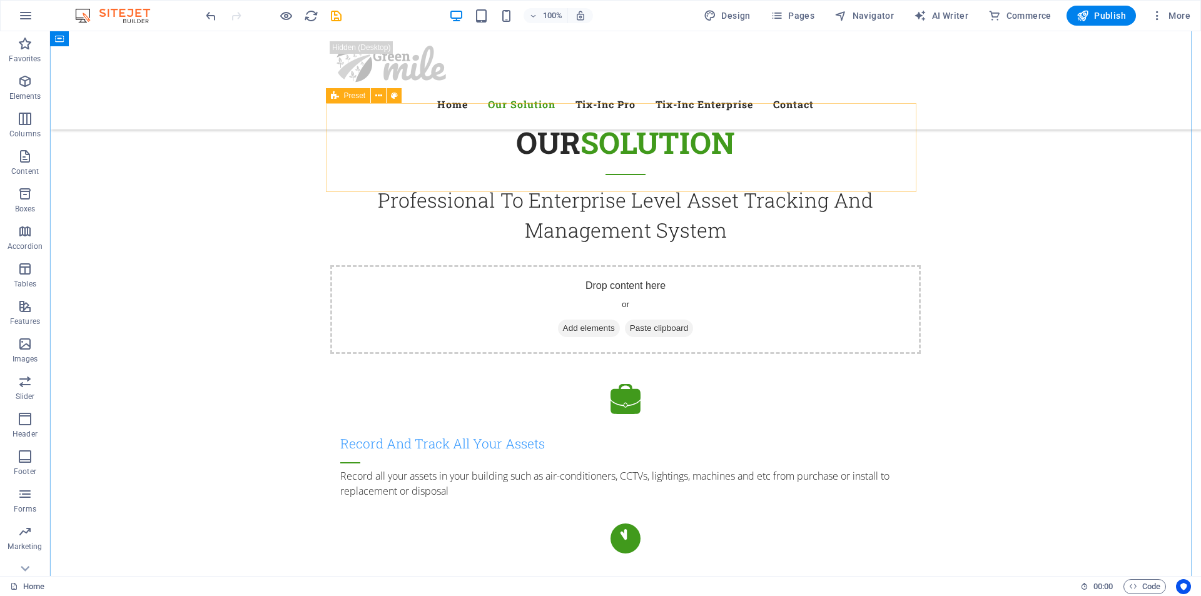
click at [808, 265] on div "Drop content here or Add elements Paste clipboard" at bounding box center [625, 309] width 591 height 89
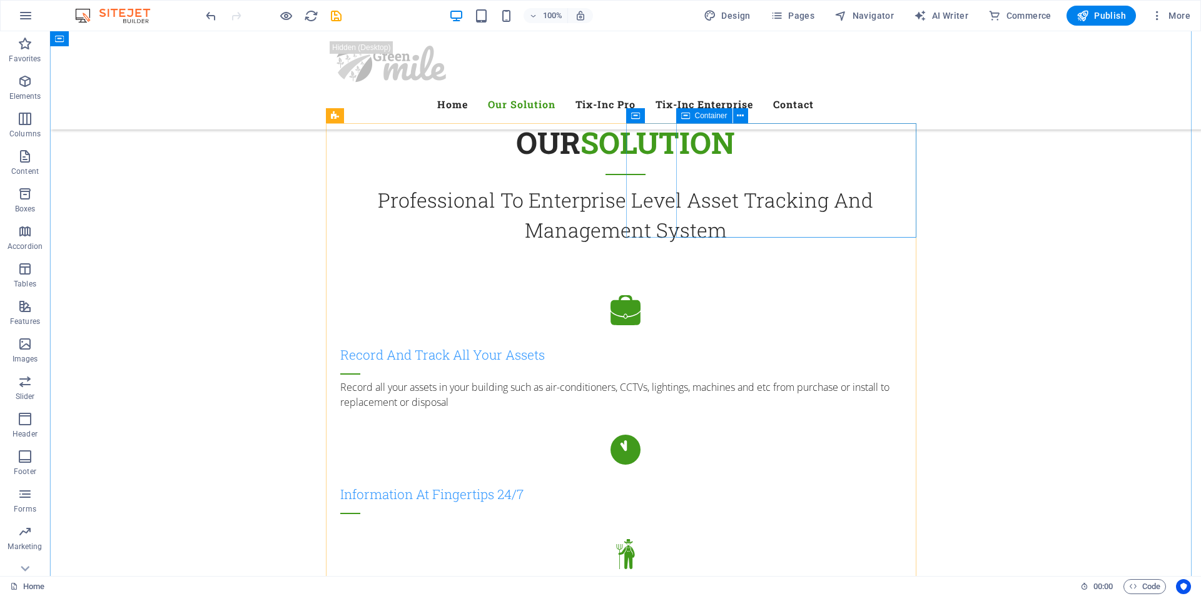
click at [812, 475] on div "Information At Fingertips 24/7" at bounding box center [625, 499] width 591 height 49
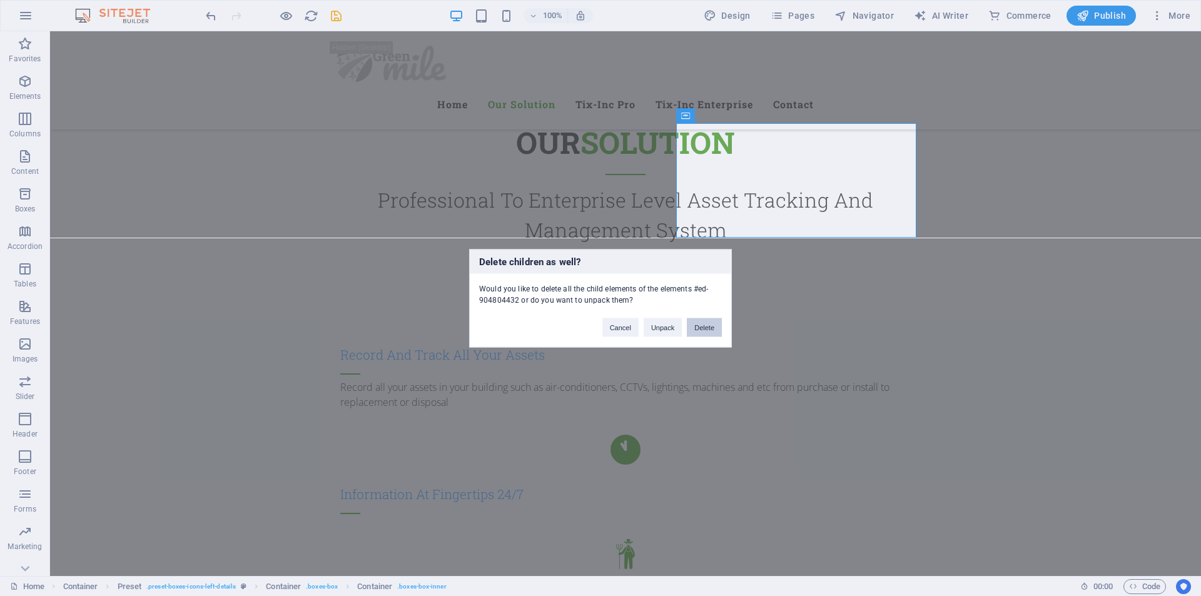
click at [701, 324] on button "Delete" at bounding box center [704, 327] width 35 height 19
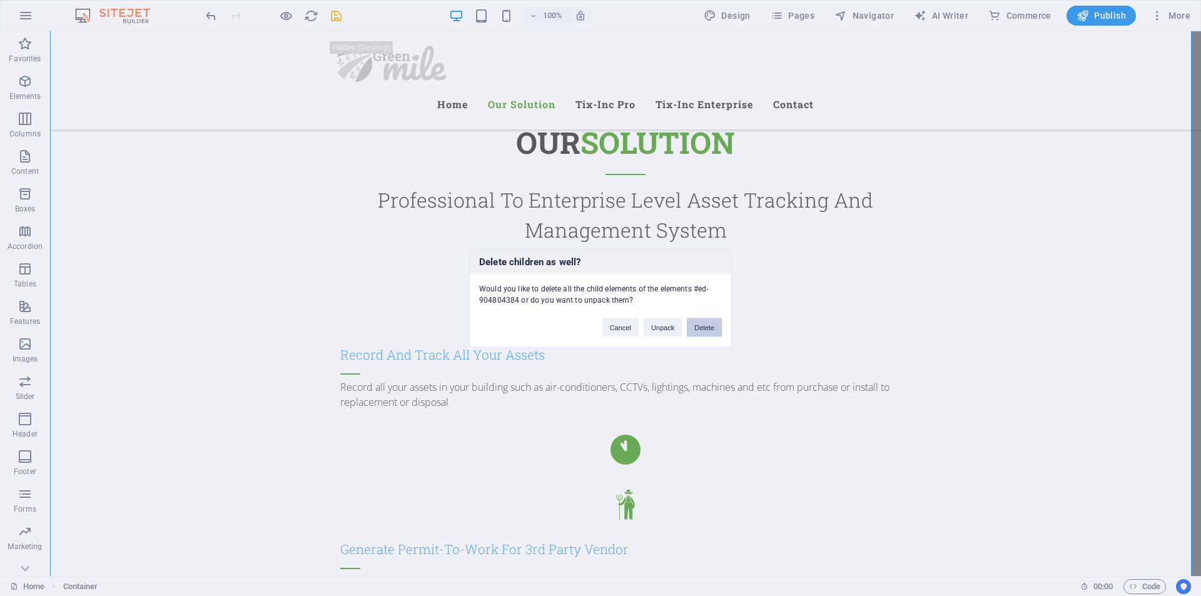
click at [706, 329] on button "Delete" at bounding box center [704, 327] width 35 height 19
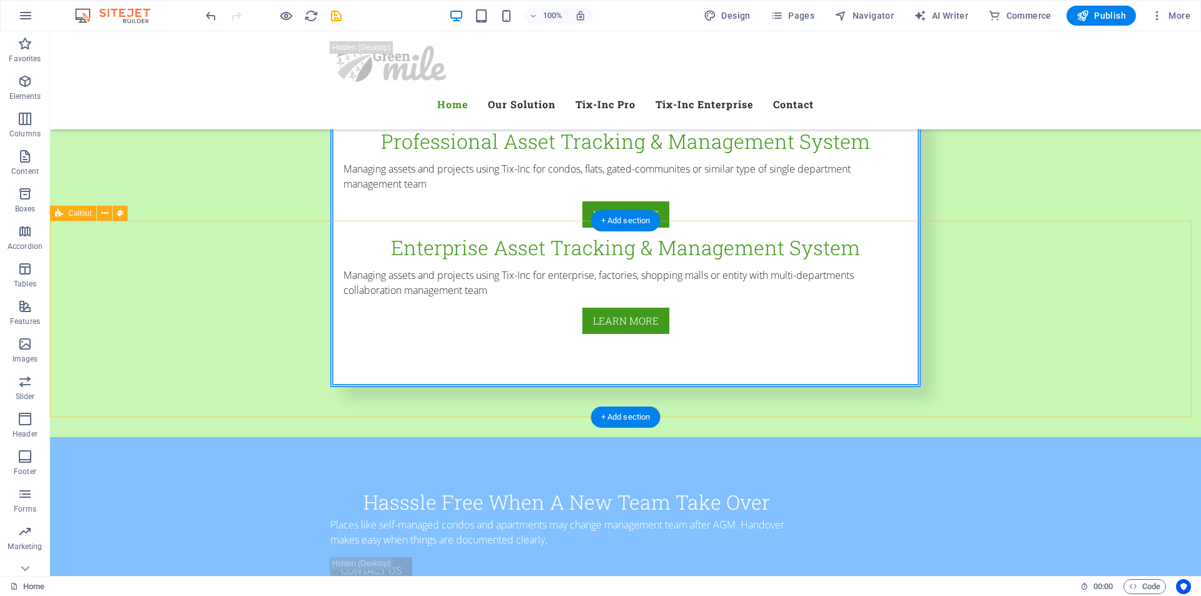
scroll to position [501, 0]
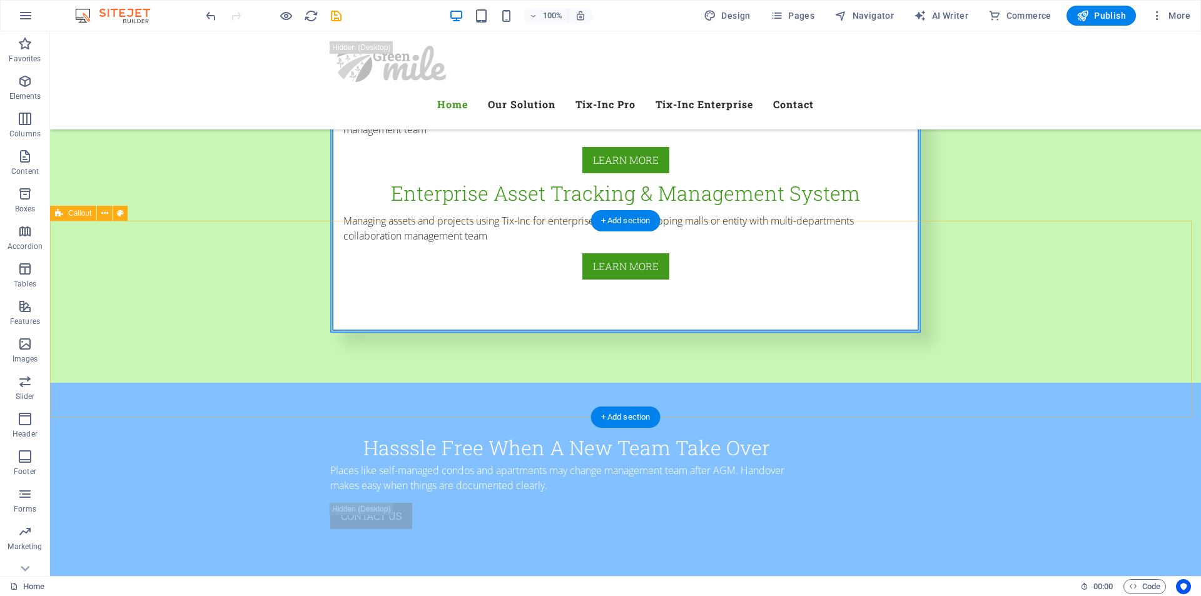
click at [1043, 383] on div "Hasssle Free When A New Team Take Over Places like self-managed condos and apar…" at bounding box center [625, 481] width 1151 height 196
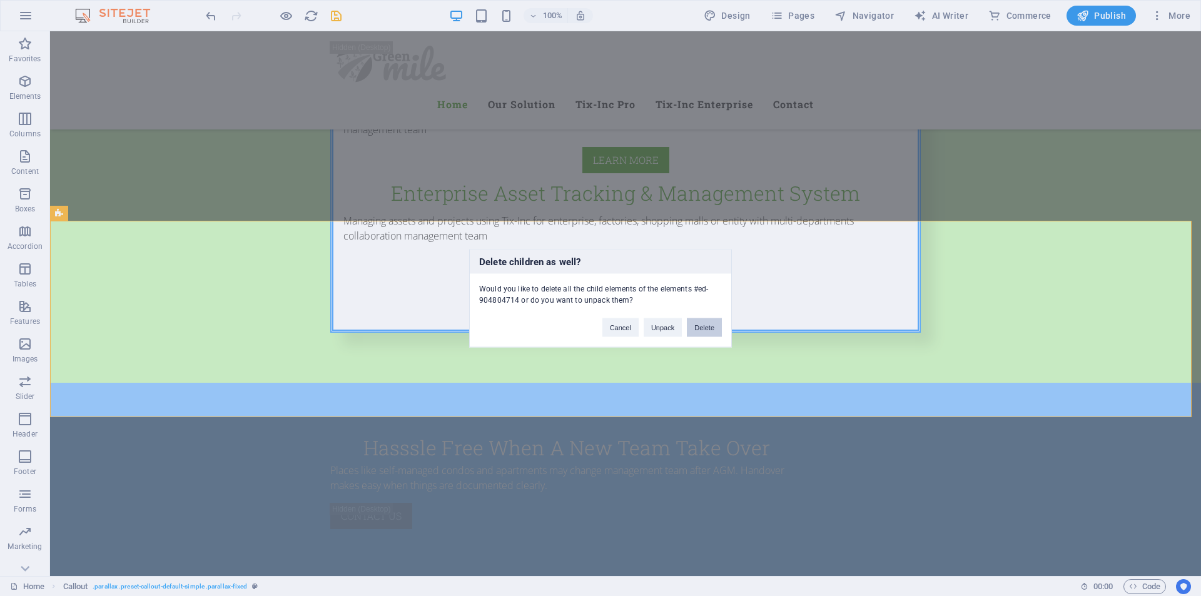
click at [712, 325] on button "Delete" at bounding box center [704, 327] width 35 height 19
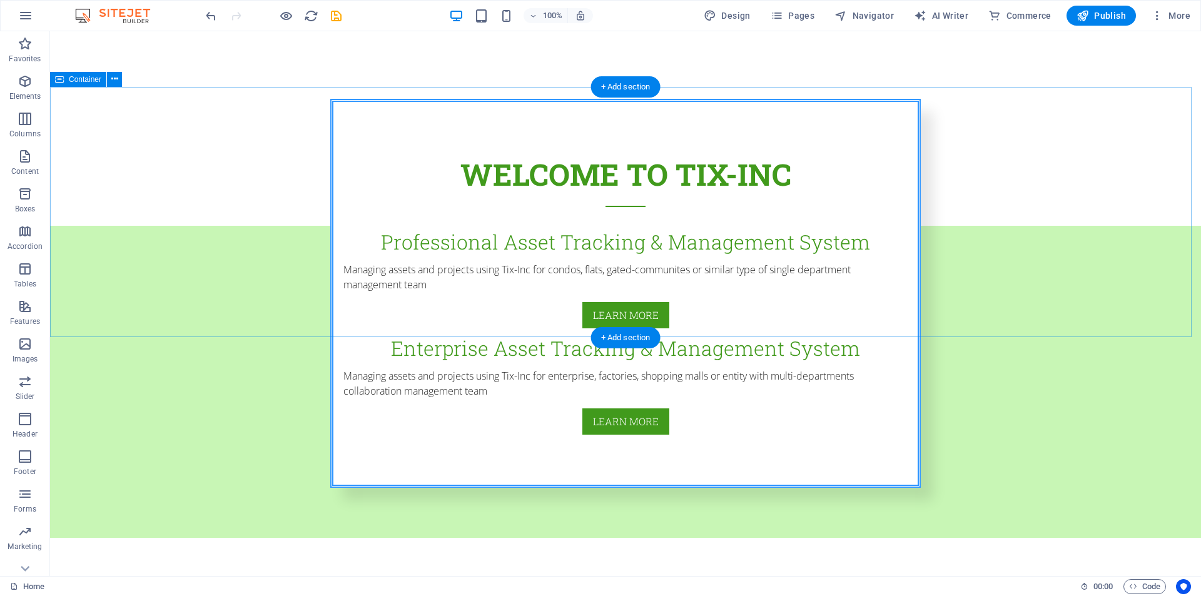
scroll to position [563, 0]
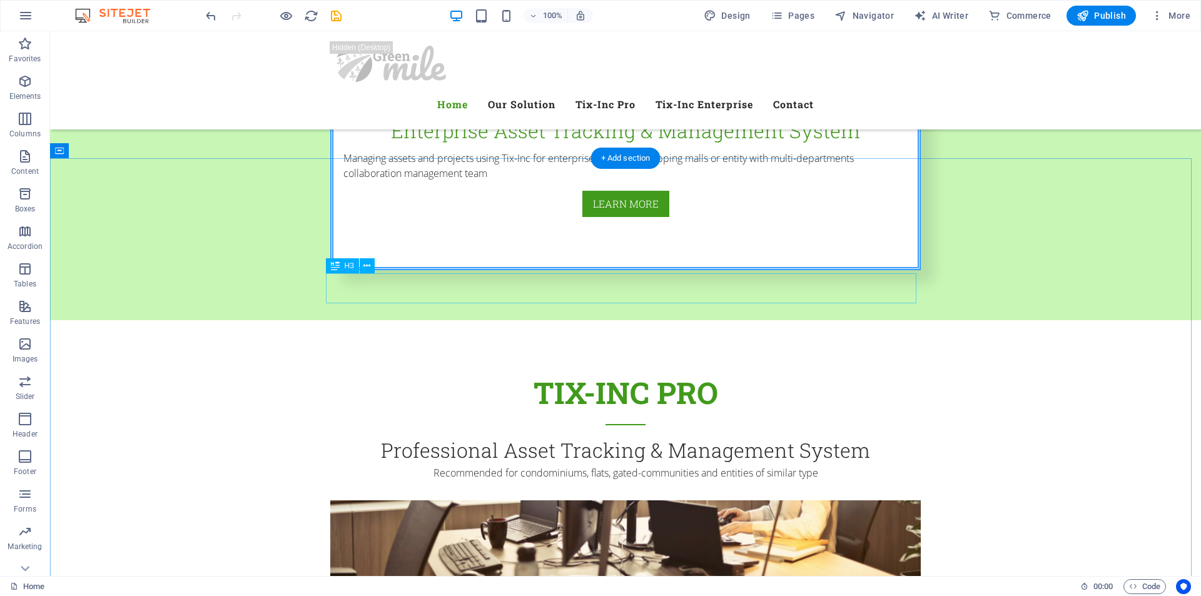
click at [748, 436] on div "Professional Asset Tracking & Management System" at bounding box center [625, 451] width 591 height 30
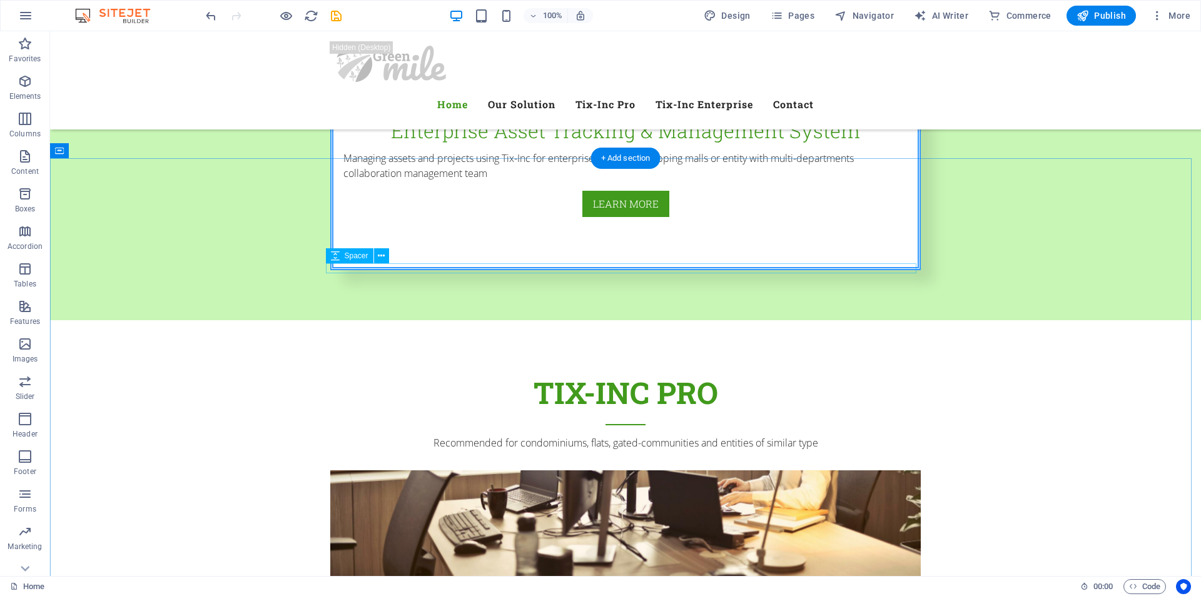
click at [694, 370] on div "Tix-inc pro" at bounding box center [625, 397] width 591 height 55
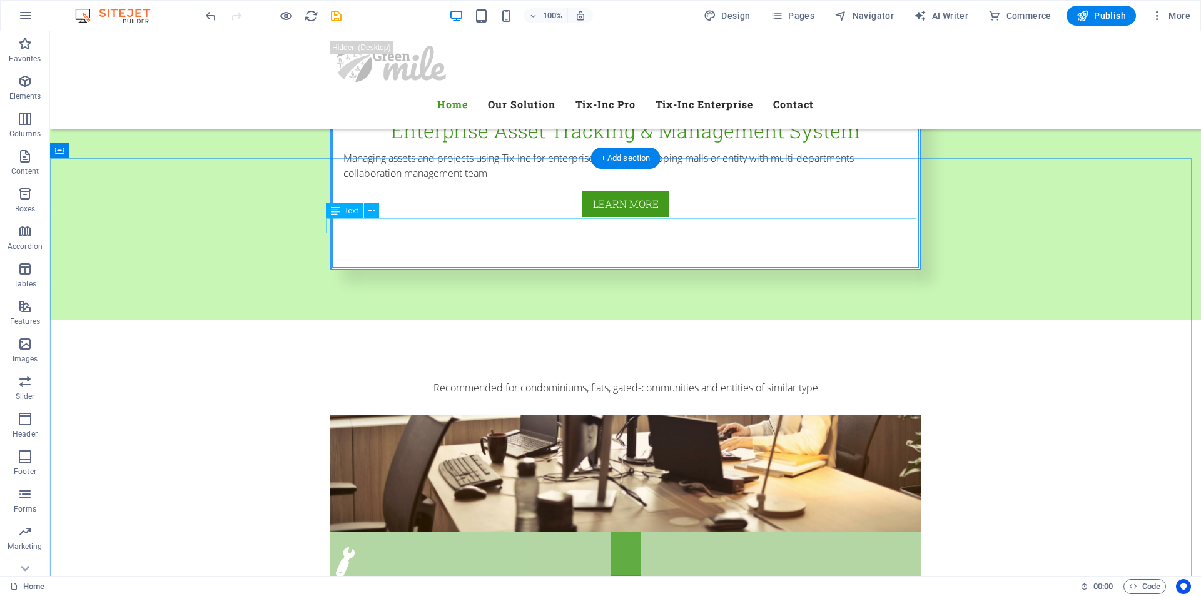
click at [708, 380] on div "Recommended for condominiums, flats, gated-communities and entities of similar …" at bounding box center [625, 387] width 591 height 15
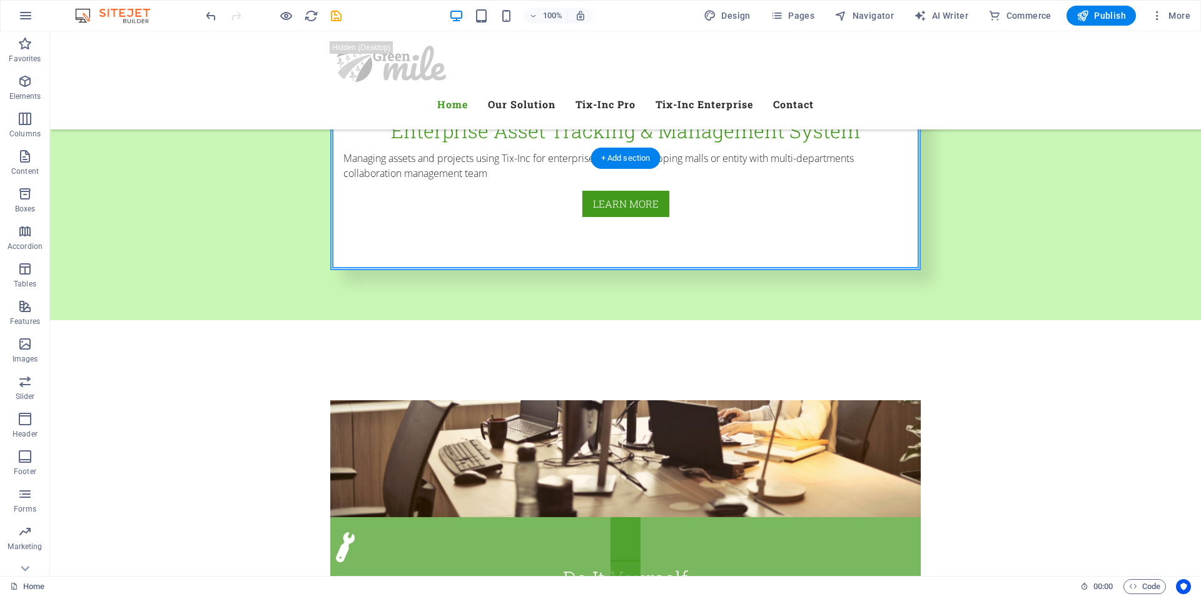
click at [712, 400] on figure at bounding box center [625, 458] width 591 height 117
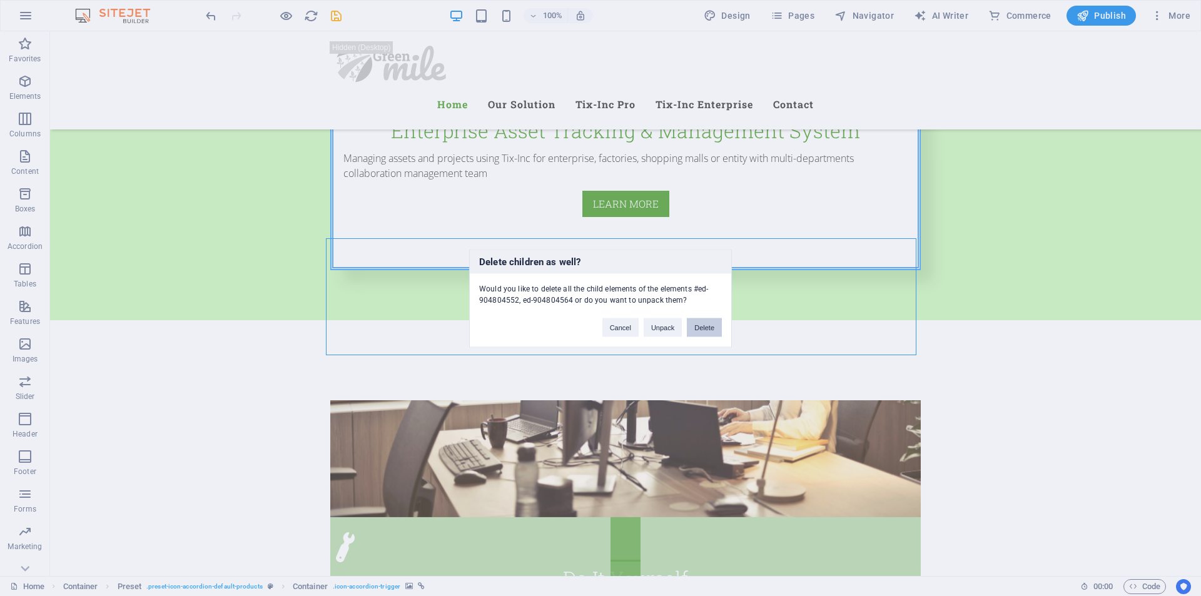
click at [706, 321] on button "Delete" at bounding box center [704, 327] width 35 height 19
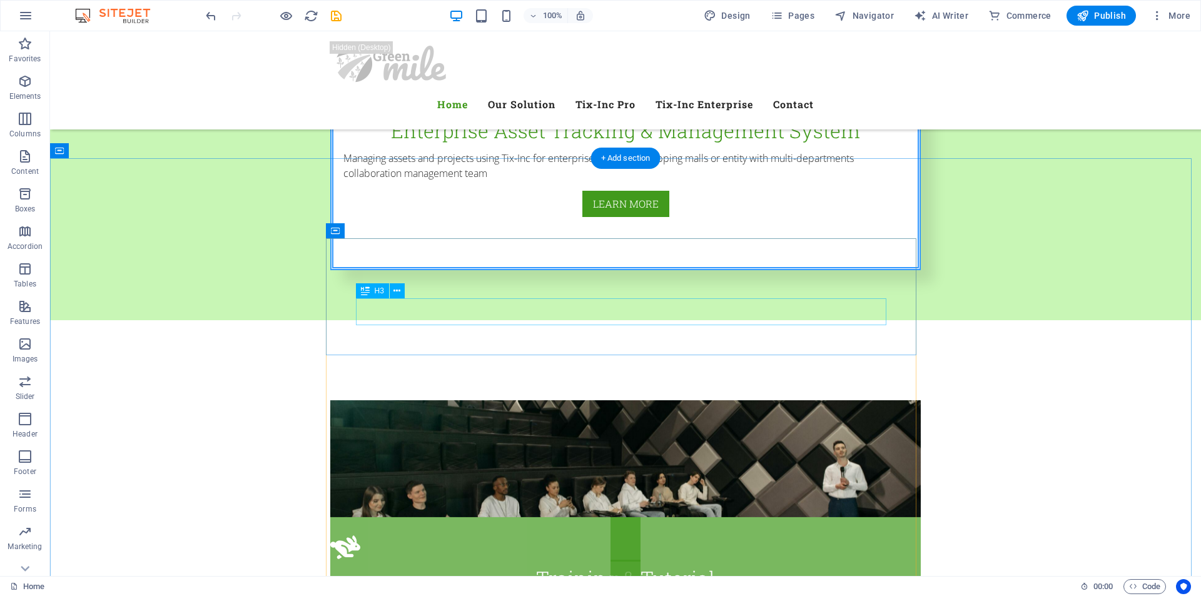
click at [706, 568] on div "Training & Tutorial" at bounding box center [625, 579] width 591 height 22
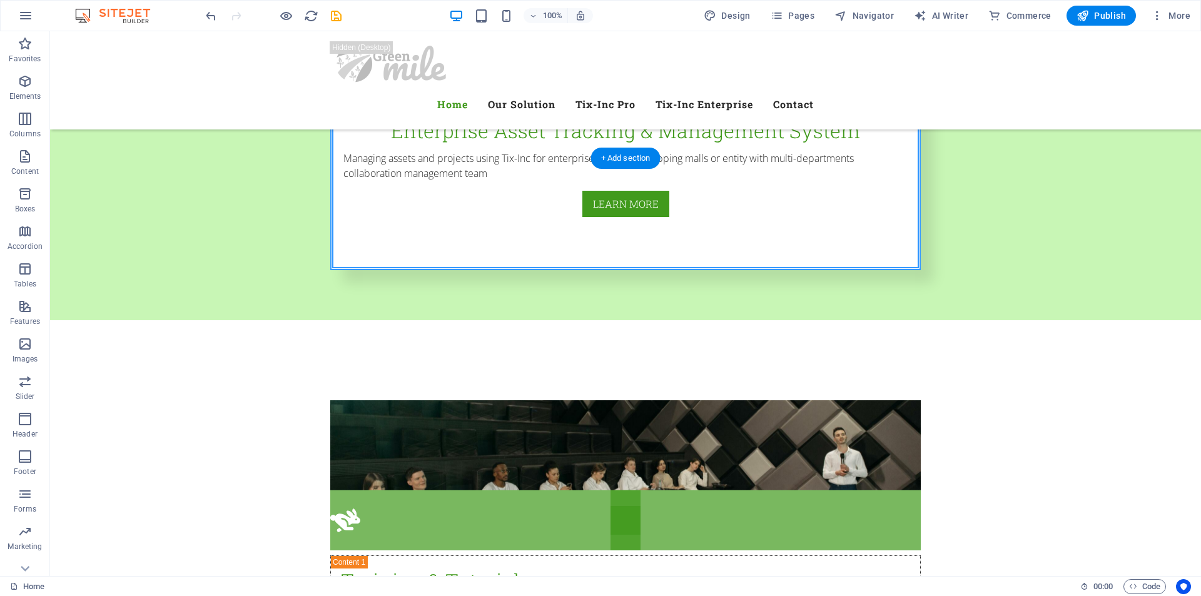
click at [706, 400] on figure at bounding box center [625, 445] width 591 height 90
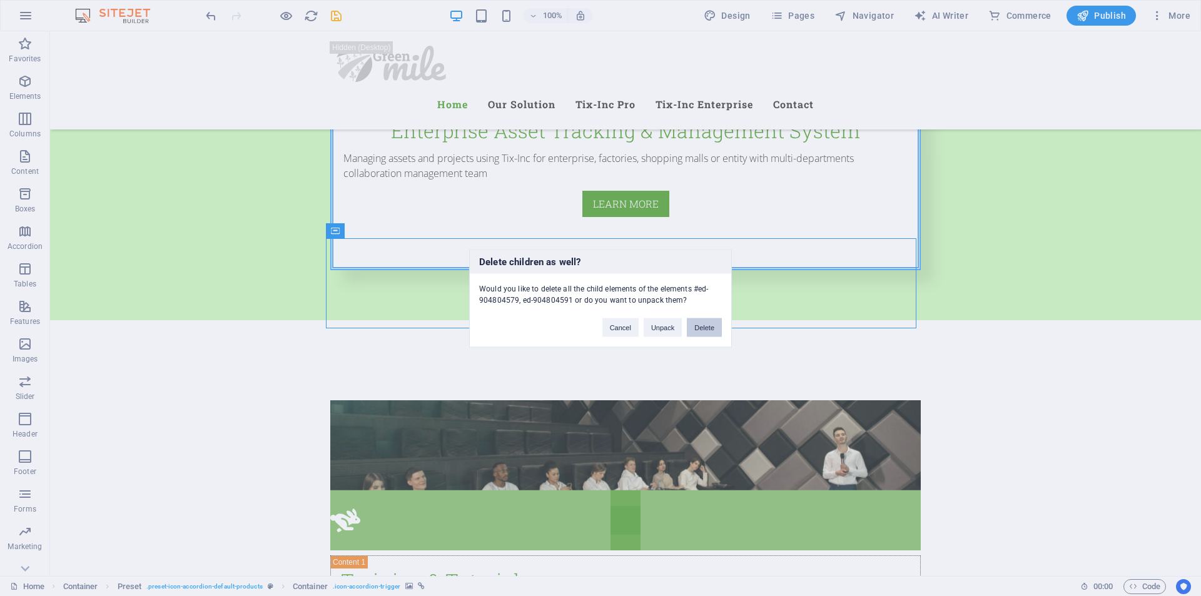
click at [706, 325] on button "Delete" at bounding box center [704, 327] width 35 height 19
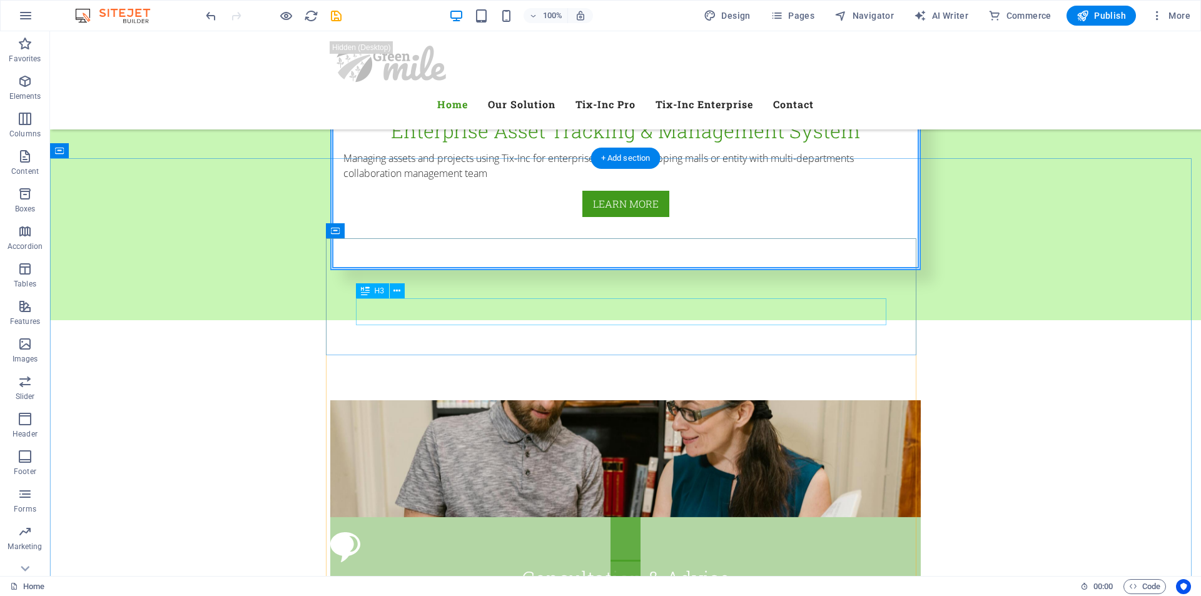
click at [706, 568] on div "Consultation & Advise" at bounding box center [625, 579] width 591 height 22
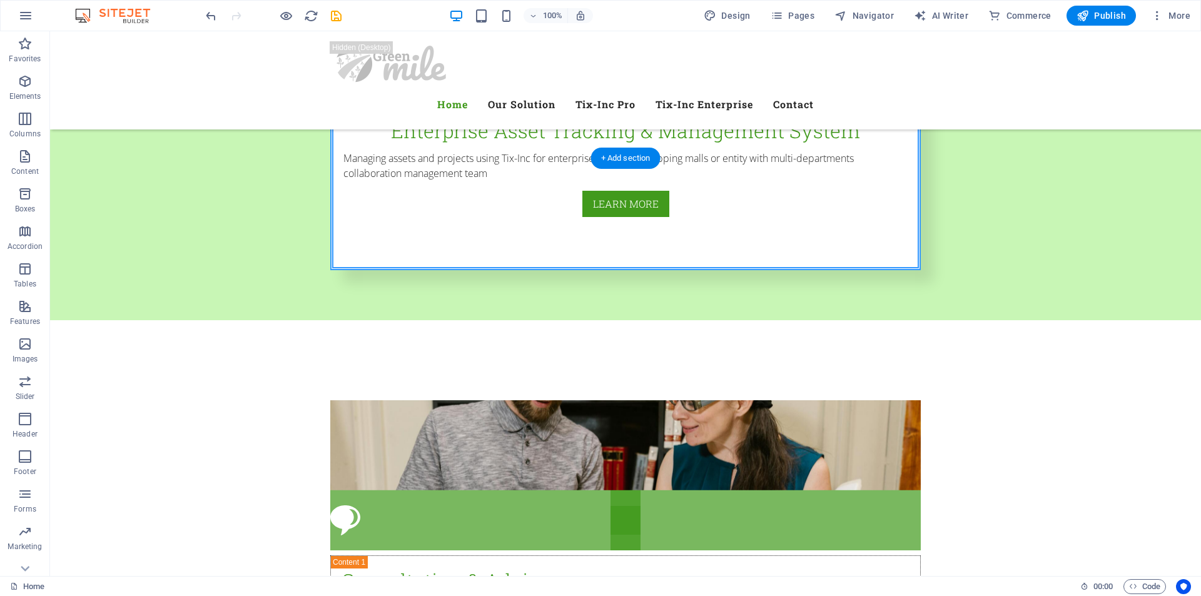
drag, startPoint x: 757, startPoint y: 356, endPoint x: 708, endPoint y: 326, distance: 56.8
click at [706, 400] on figure at bounding box center [625, 445] width 591 height 90
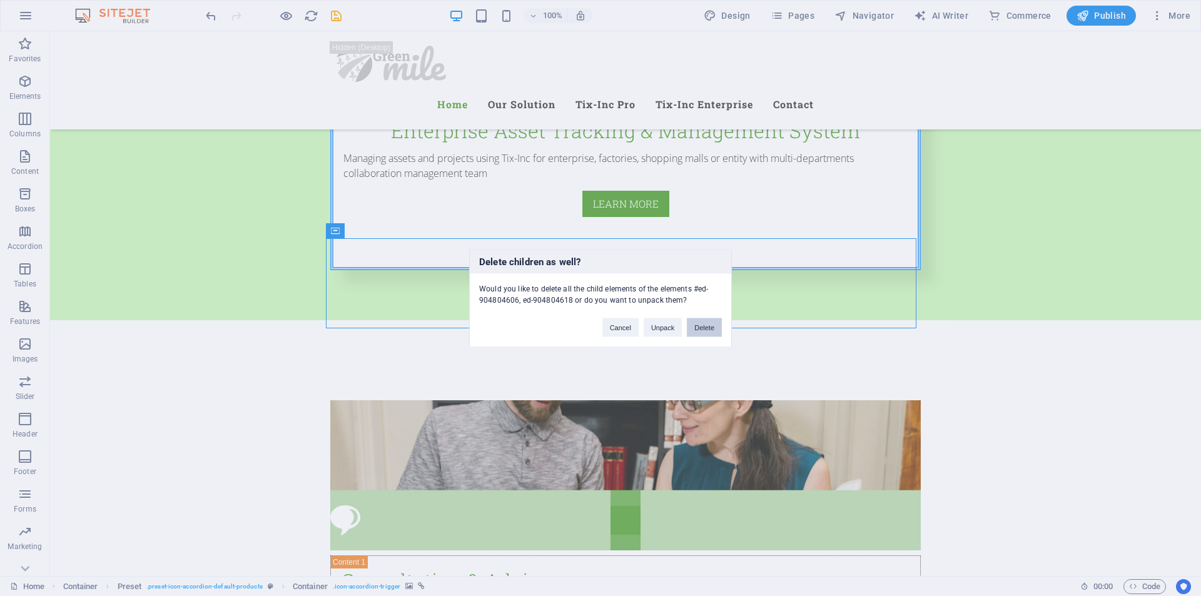
click at [720, 324] on button "Delete" at bounding box center [704, 327] width 35 height 19
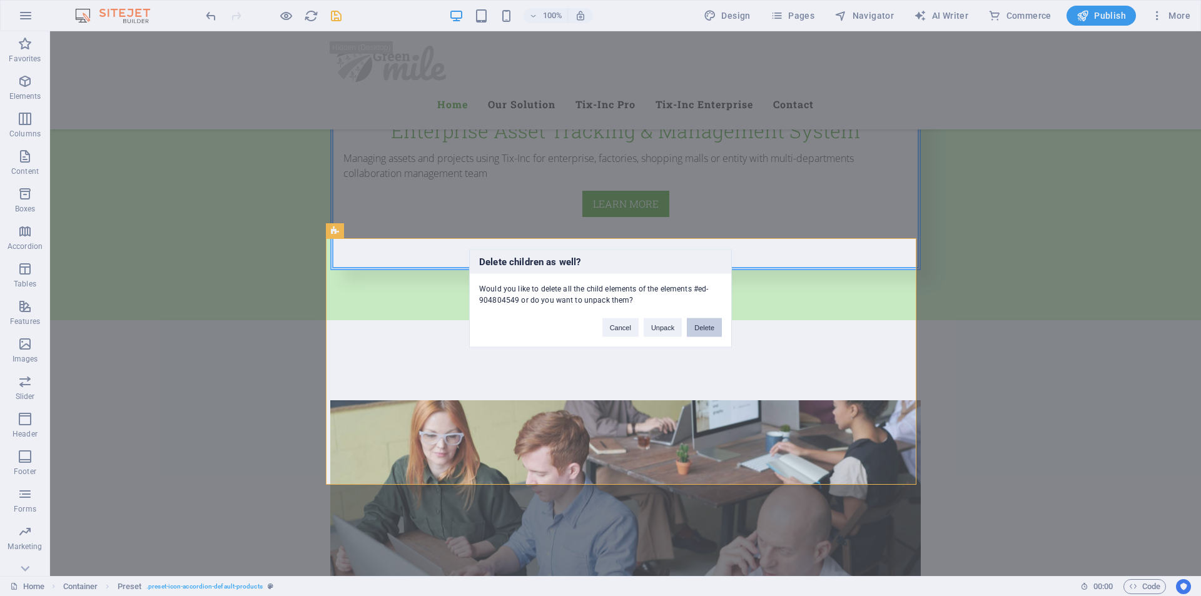
click at [706, 324] on button "Delete" at bounding box center [704, 327] width 35 height 19
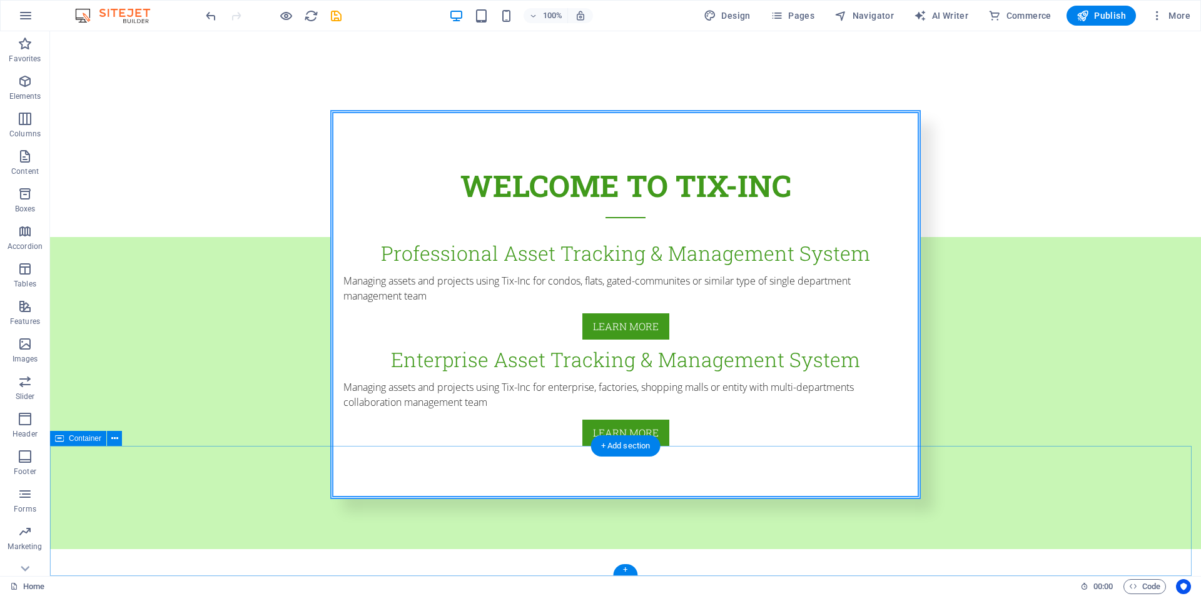
scroll to position [275, 0]
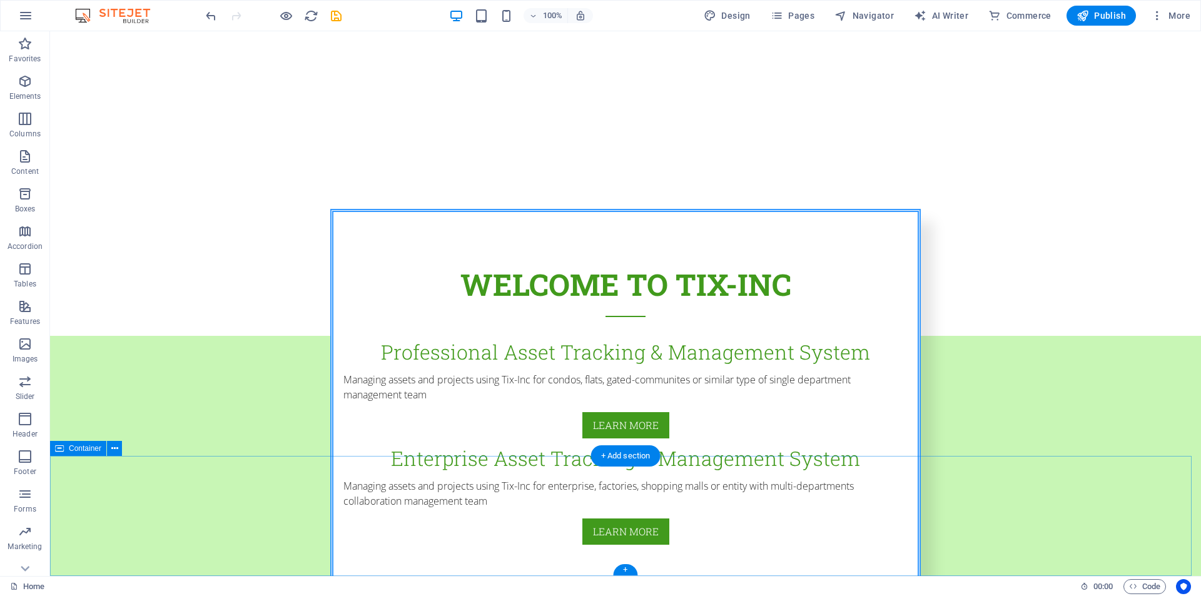
click at [113, 451] on icon at bounding box center [114, 448] width 7 height 13
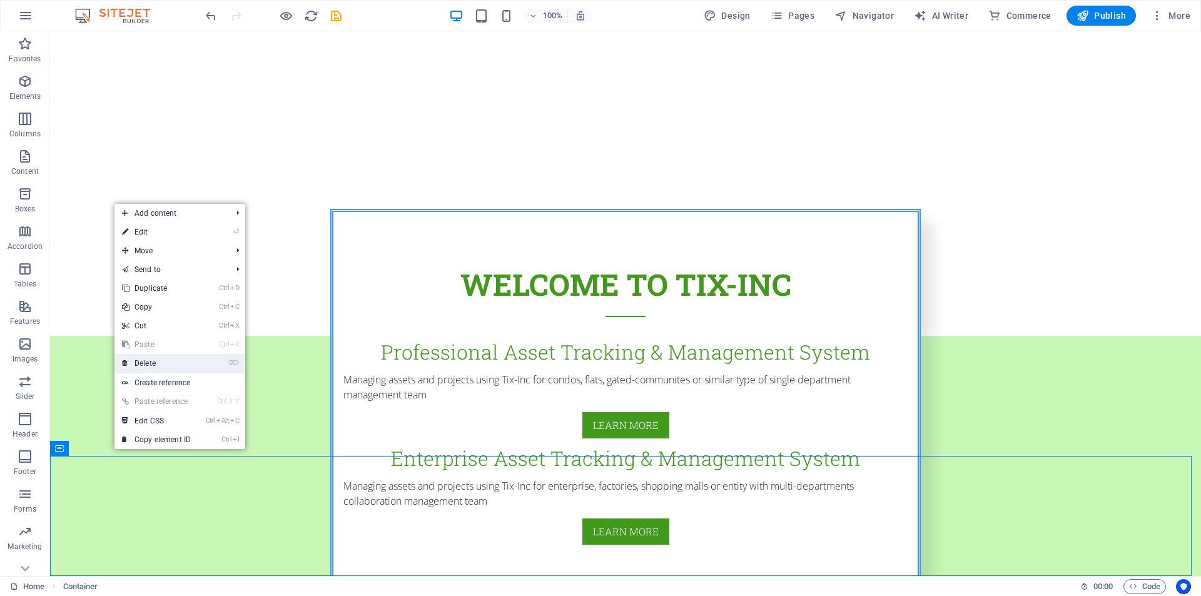
click at [164, 365] on link "⌦ Delete" at bounding box center [157, 363] width 84 height 19
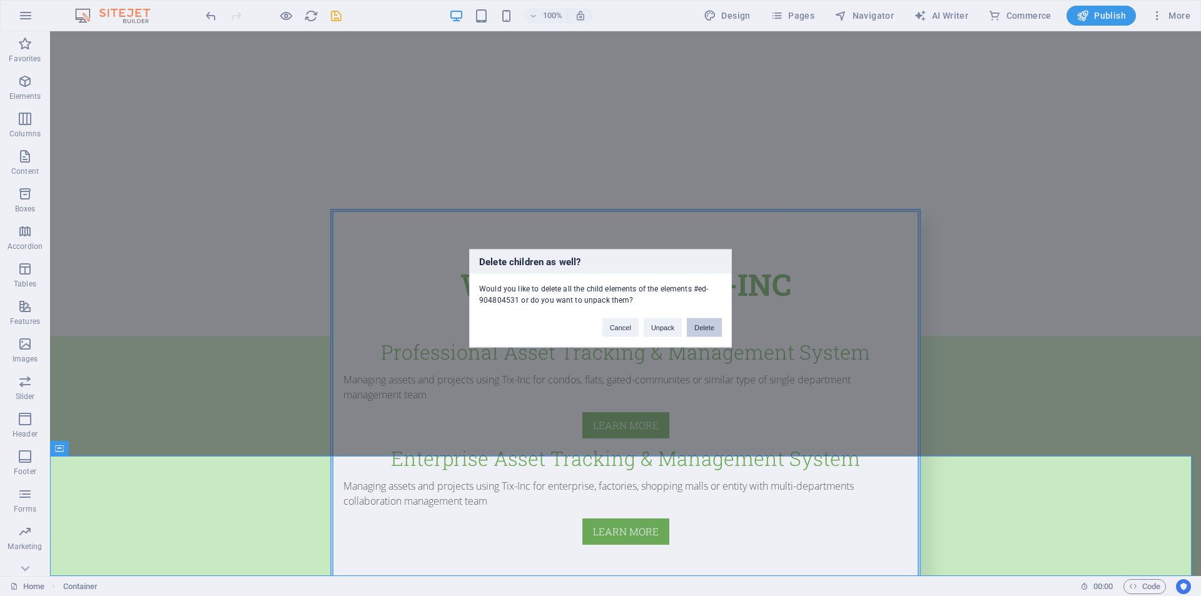
click at [701, 325] on button "Delete" at bounding box center [704, 327] width 35 height 19
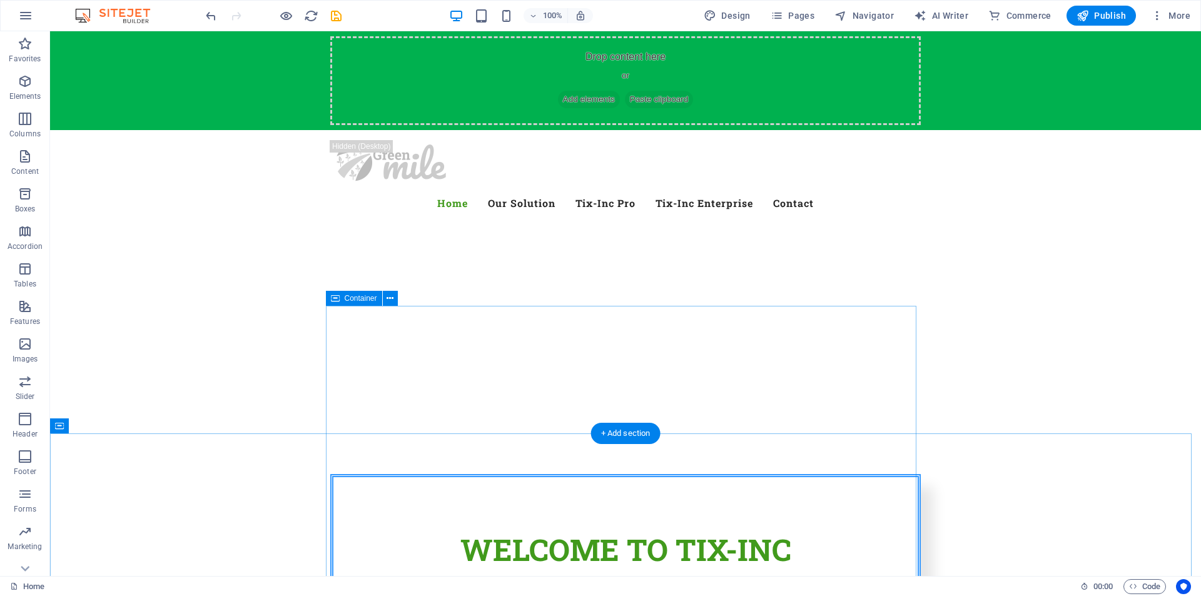
scroll to position [145, 0]
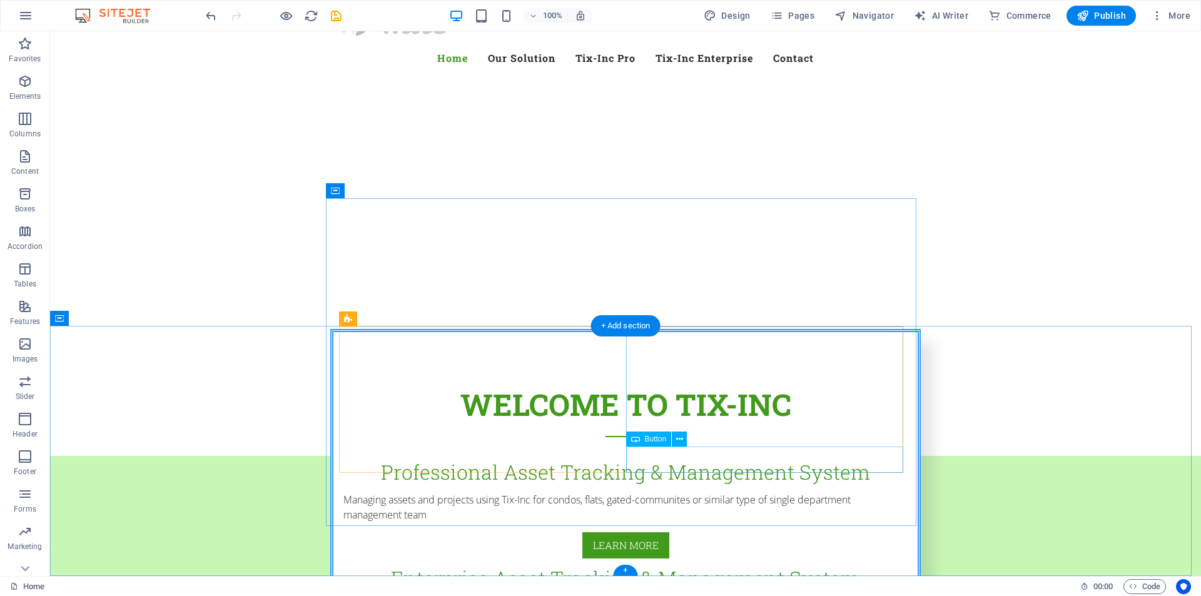
click at [490, 533] on div "learn more" at bounding box center [626, 546] width 564 height 26
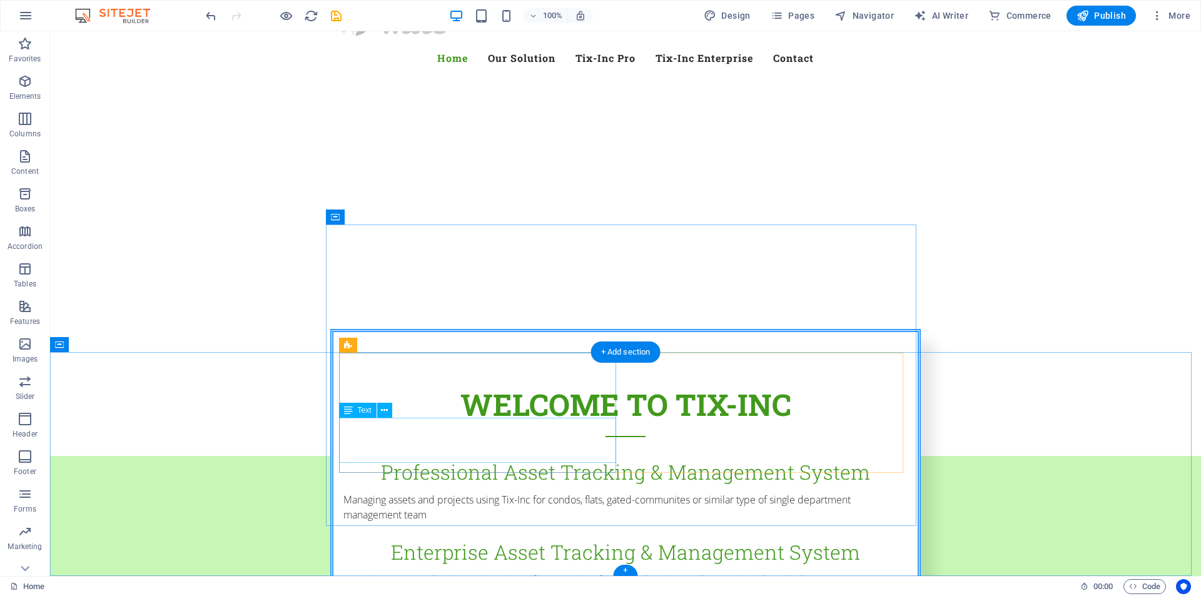
scroll to position [119, 0]
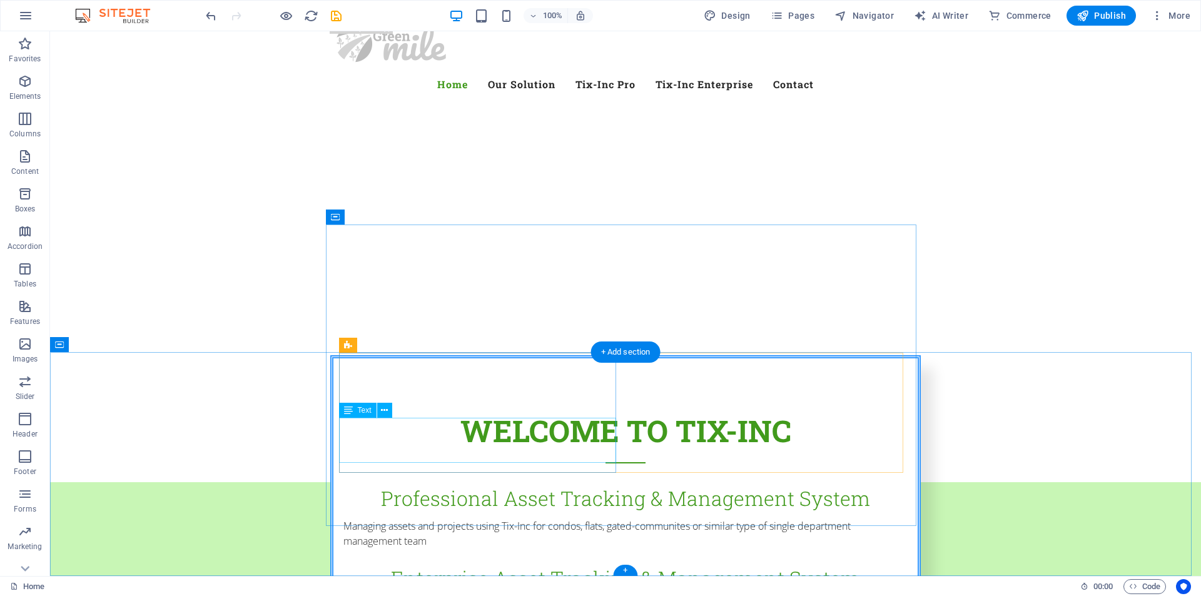
click at [586, 519] on div "Managing assets and projects using Tix-Inc for condos, flats, gated-communites …" at bounding box center [626, 534] width 564 height 30
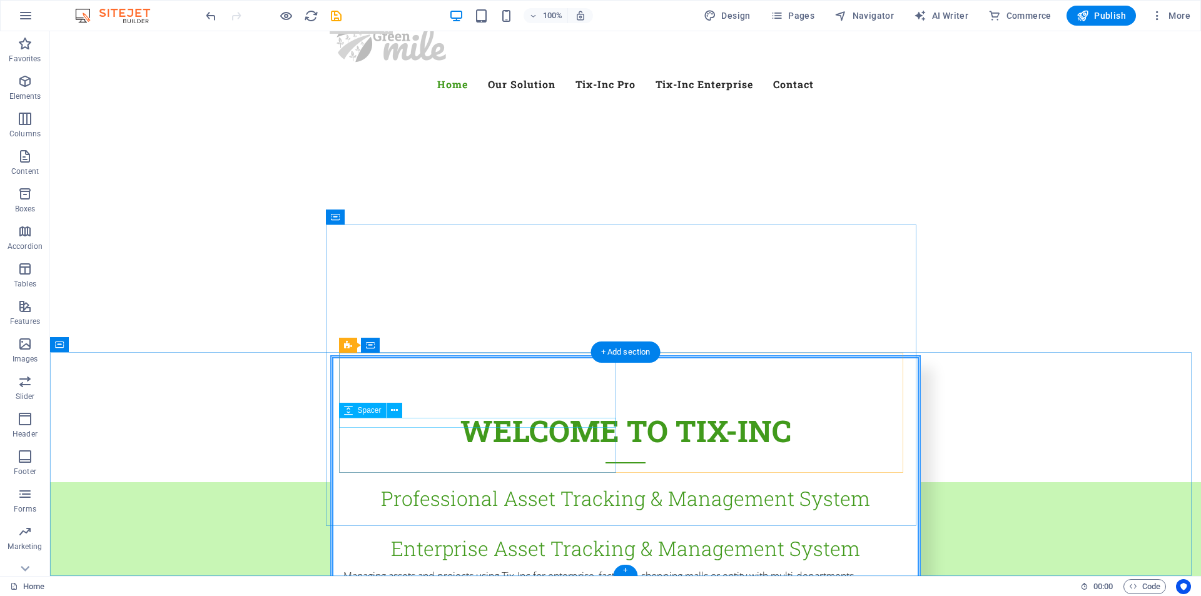
click at [576, 484] on div "Professional Asset Tracking & Management System" at bounding box center [626, 499] width 564 height 30
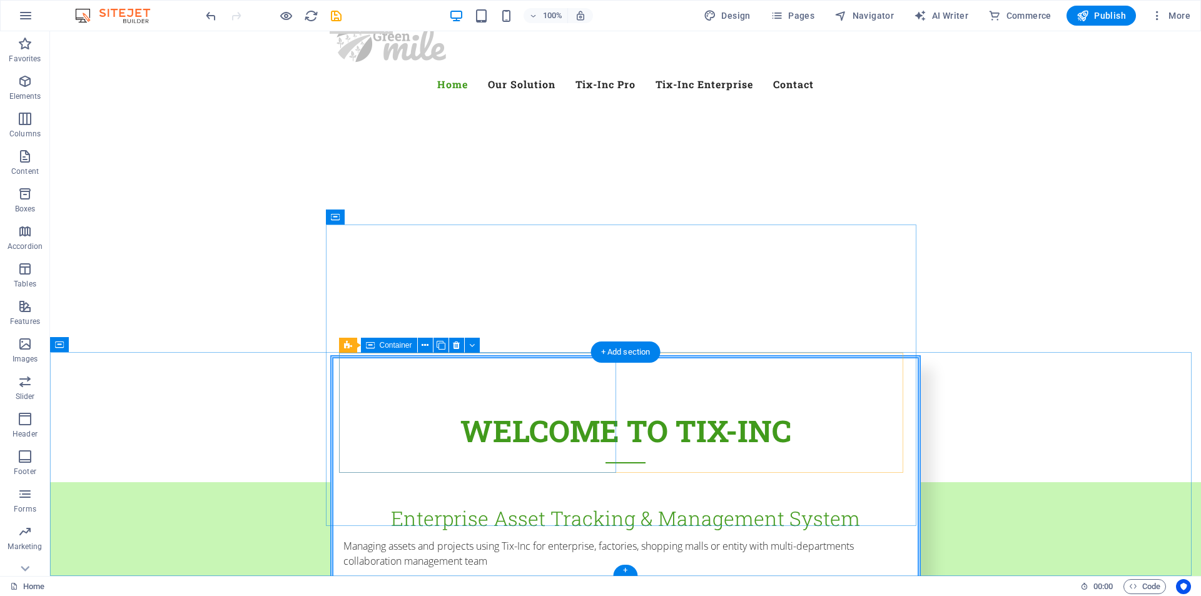
click at [560, 484] on div at bounding box center [626, 491] width 564 height 15
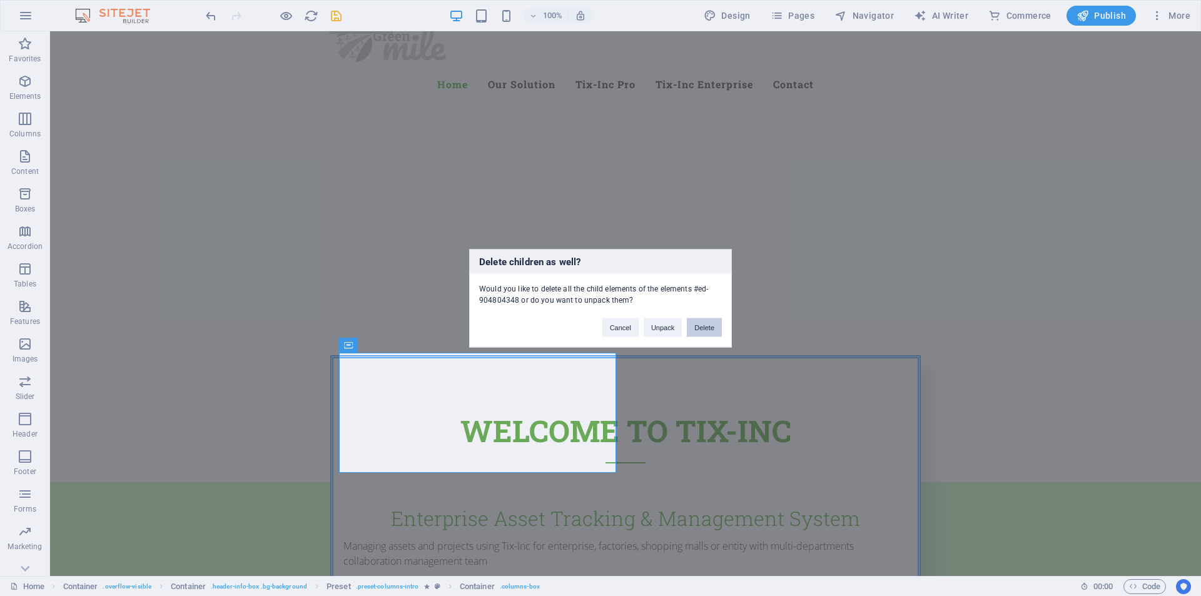
click at [710, 330] on button "Delete" at bounding box center [704, 327] width 35 height 19
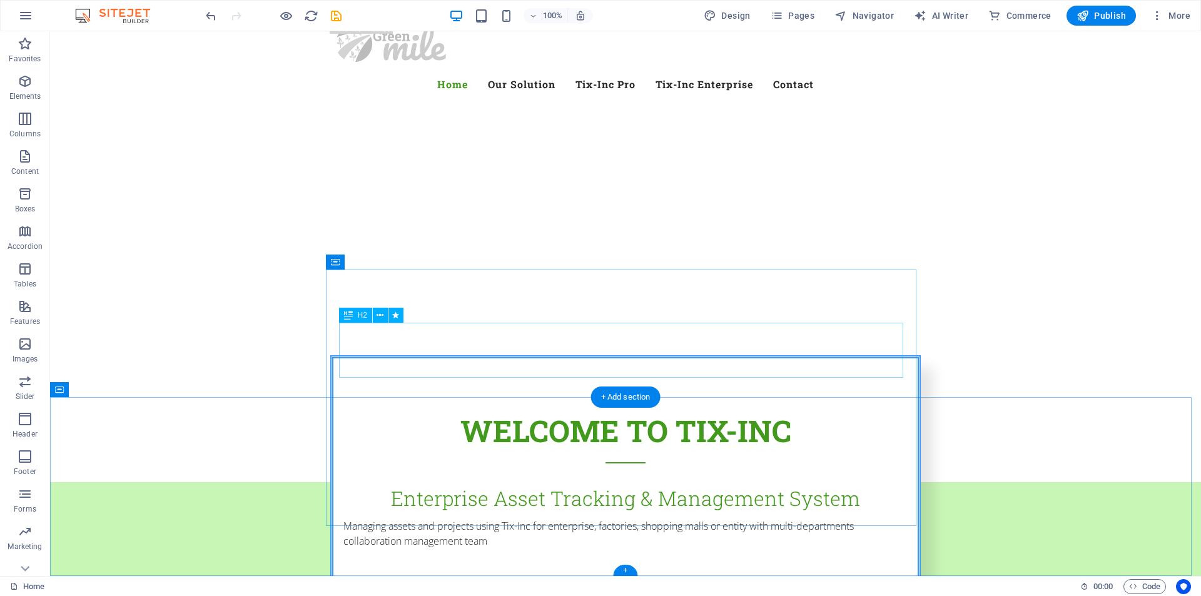
scroll to position [74, 0]
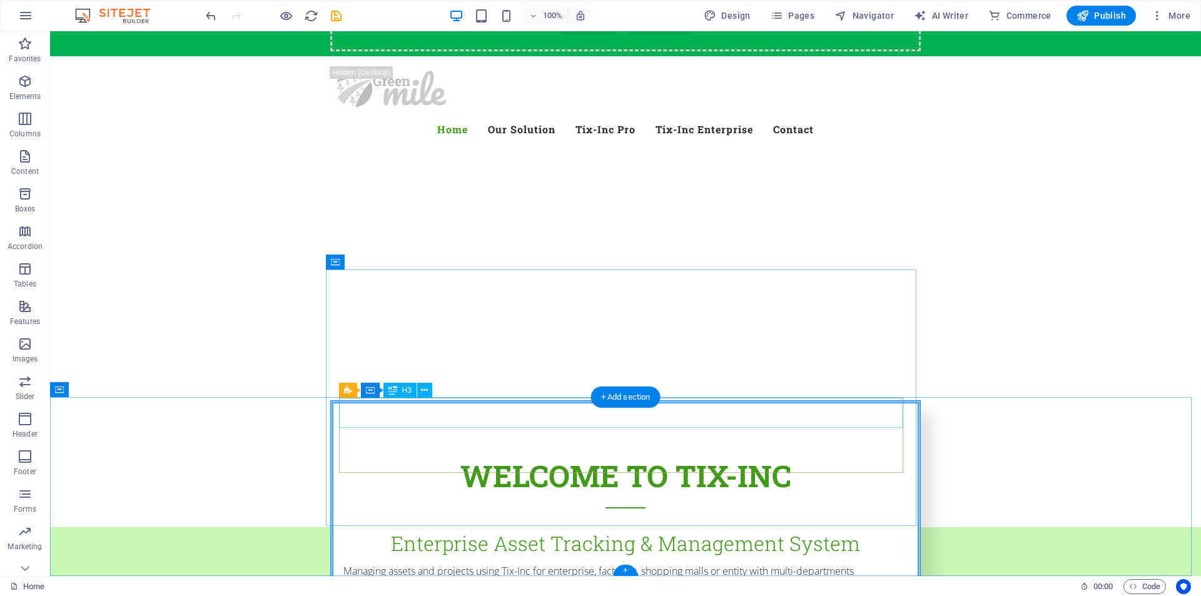
click at [649, 529] on div "Enterprise Asset Tracking & Management System" at bounding box center [626, 544] width 564 height 30
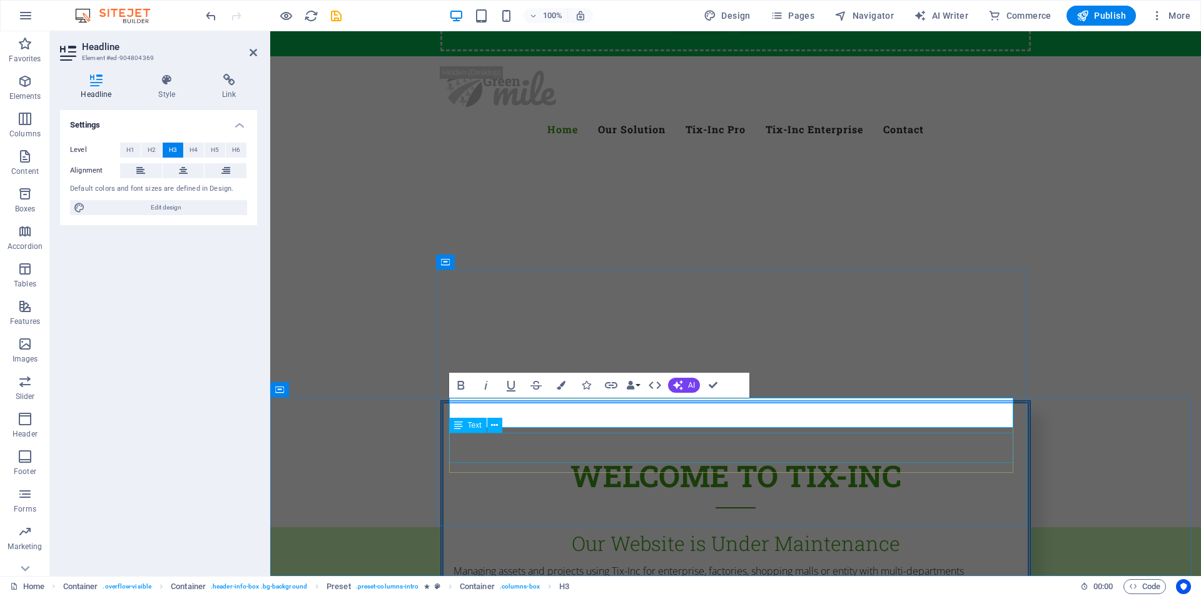
click at [817, 564] on div "Managing assets and projects using Tix-Inc for enterprise, factories, shopping …" at bounding box center [736, 579] width 564 height 30
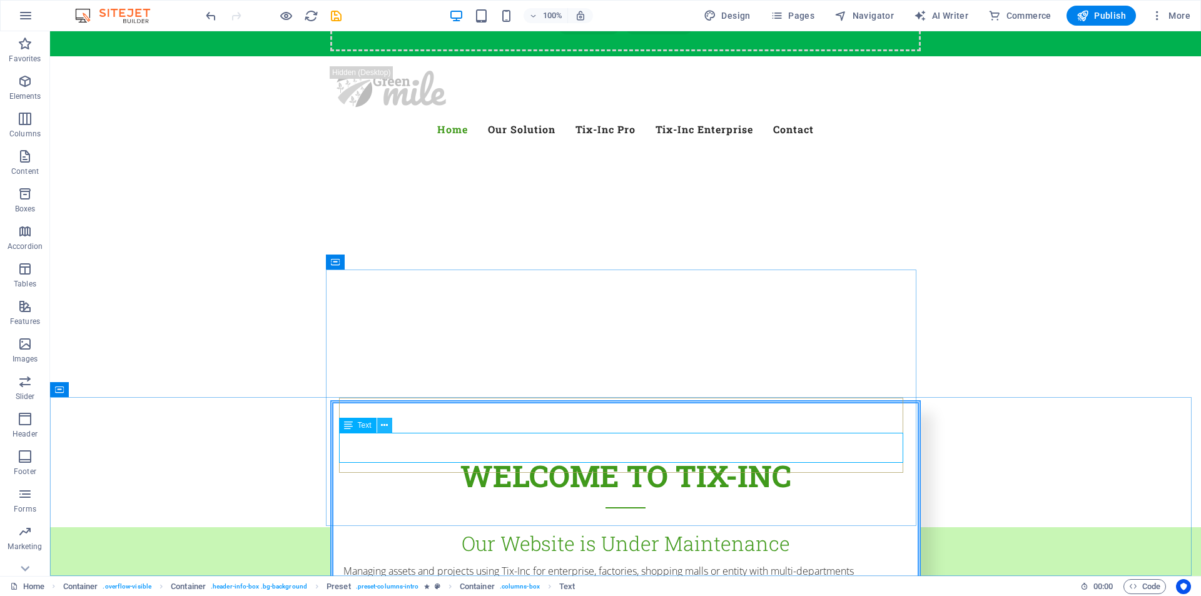
click at [386, 428] on icon at bounding box center [384, 425] width 7 height 13
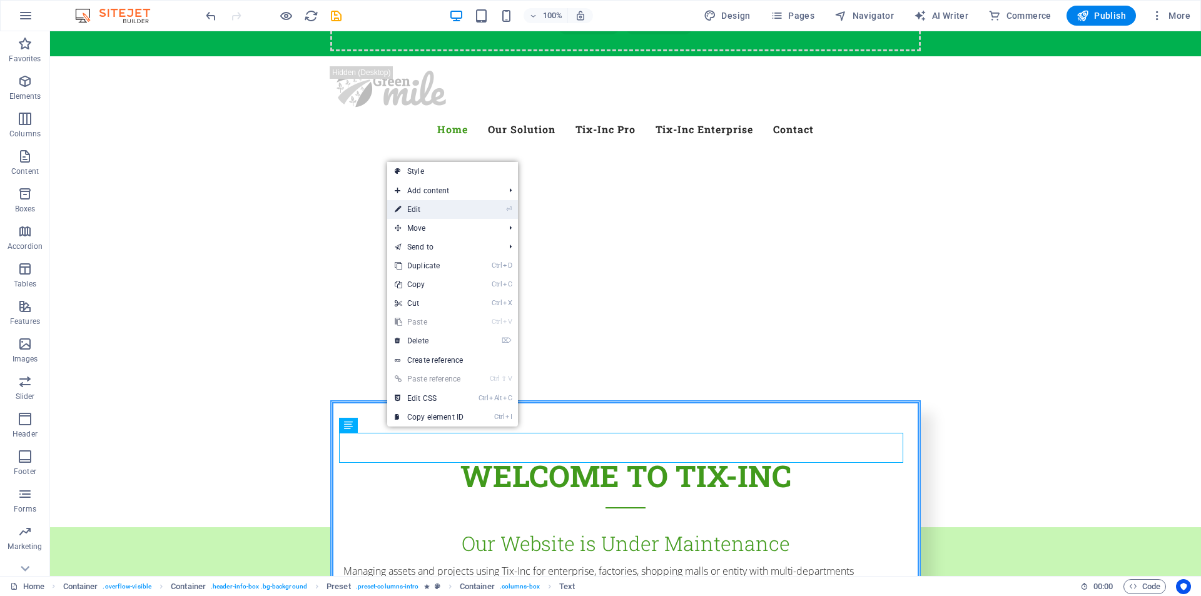
click at [462, 209] on link "⏎ Edit" at bounding box center [429, 209] width 84 height 19
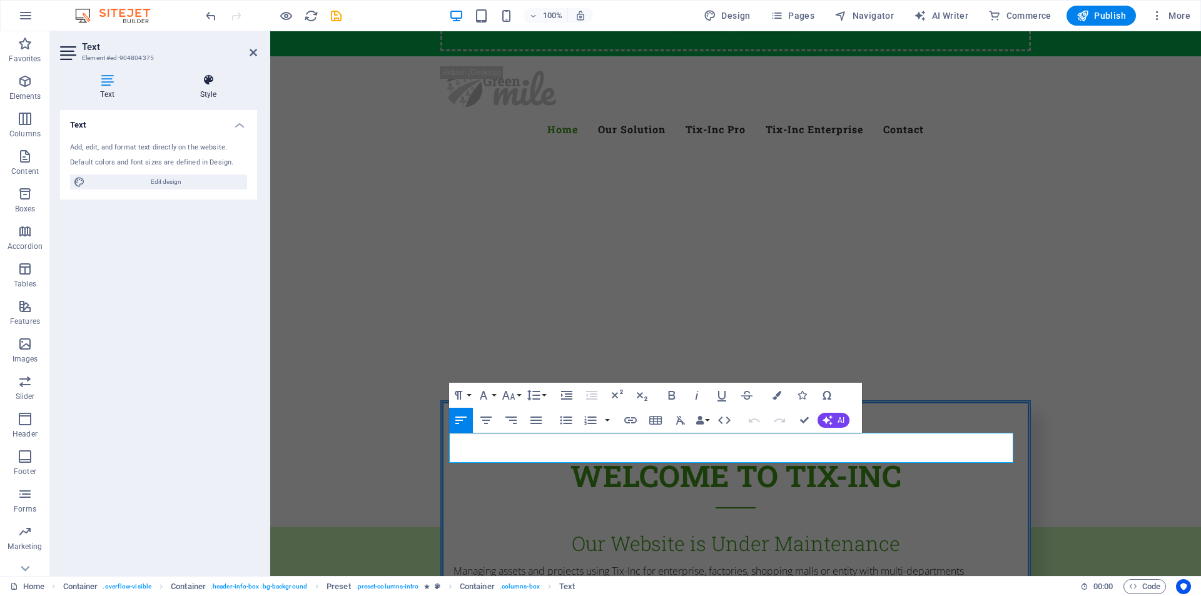
click at [210, 85] on icon at bounding box center [209, 80] width 98 height 13
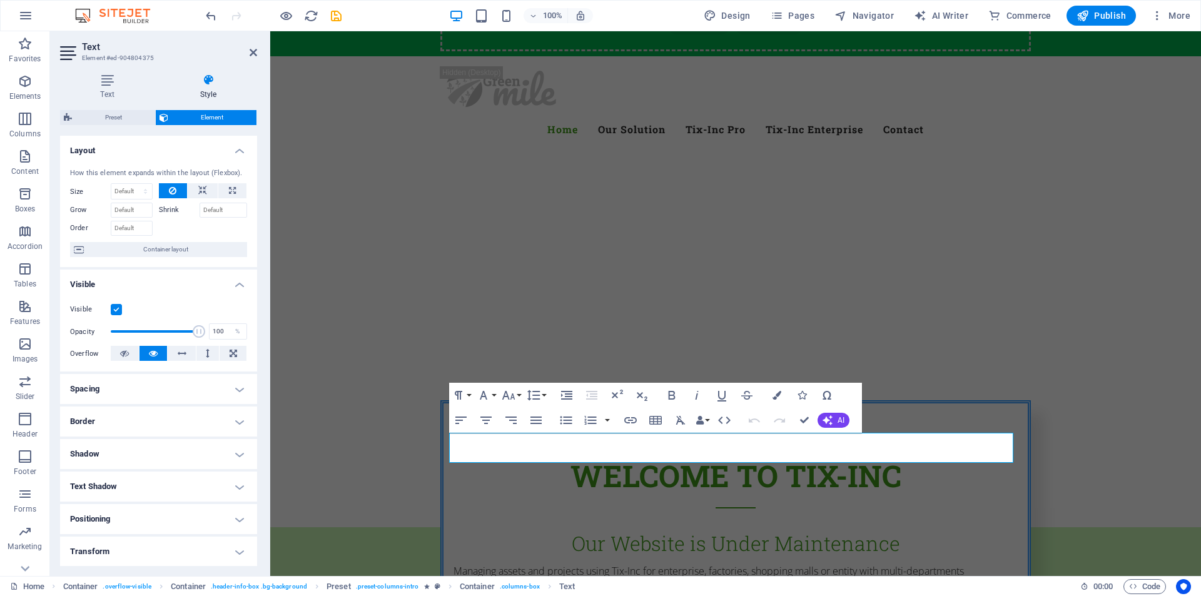
click at [120, 305] on label at bounding box center [116, 309] width 11 height 11
click at [0, 0] on input "Visible" at bounding box center [0, 0] width 0 height 0
click at [252, 51] on icon at bounding box center [254, 53] width 8 height 10
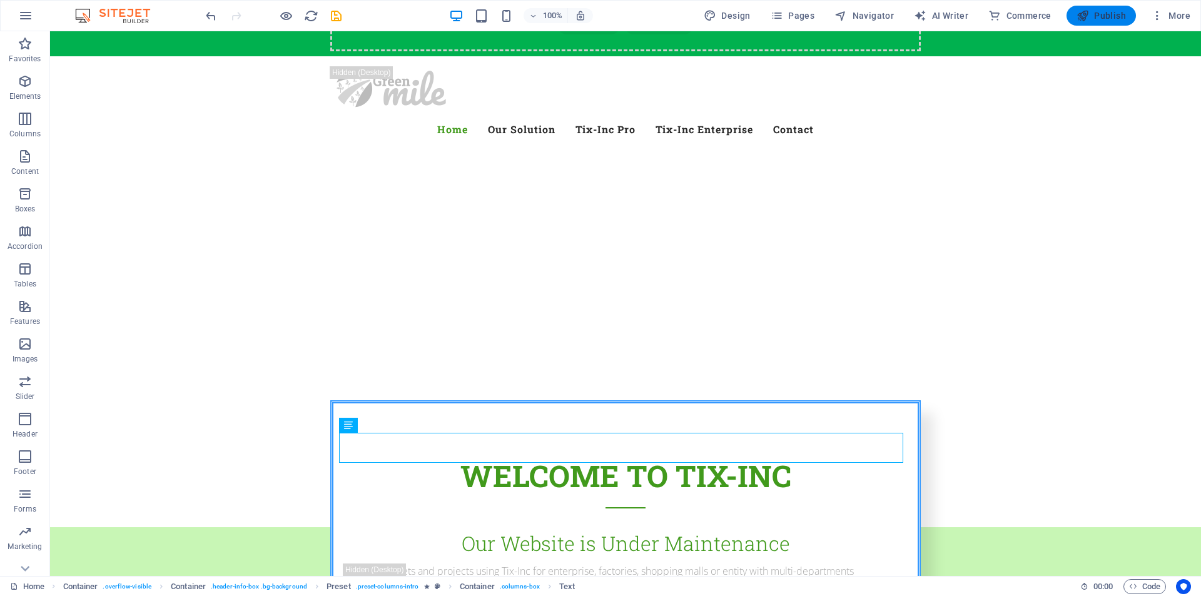
click at [1109, 21] on span "Publish" at bounding box center [1101, 15] width 49 height 13
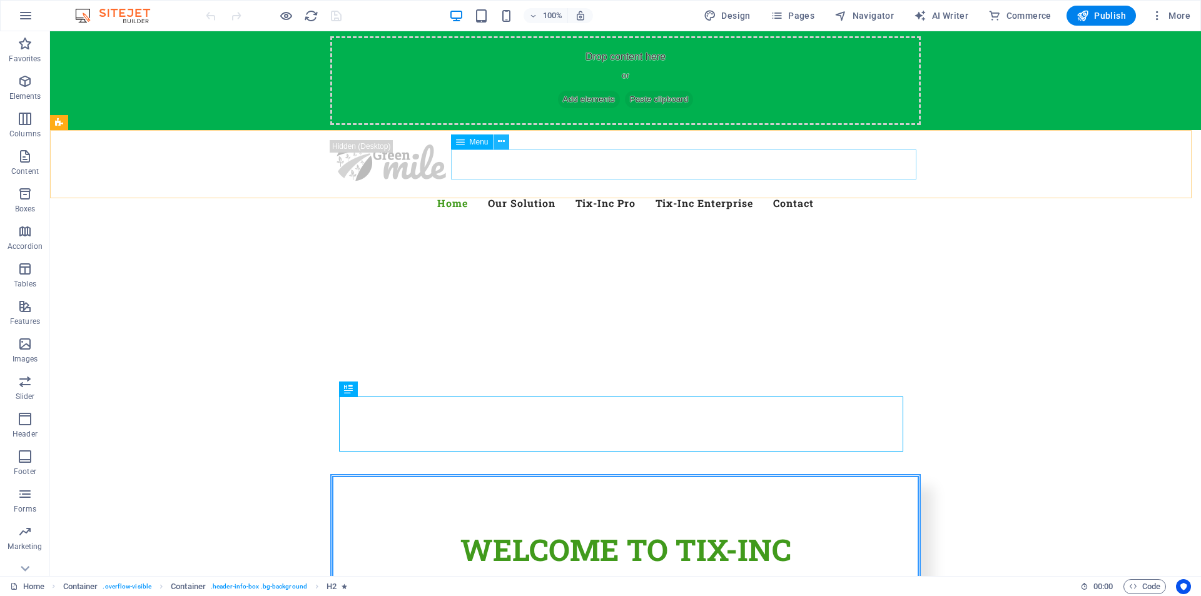
click at [504, 140] on icon at bounding box center [501, 141] width 7 height 13
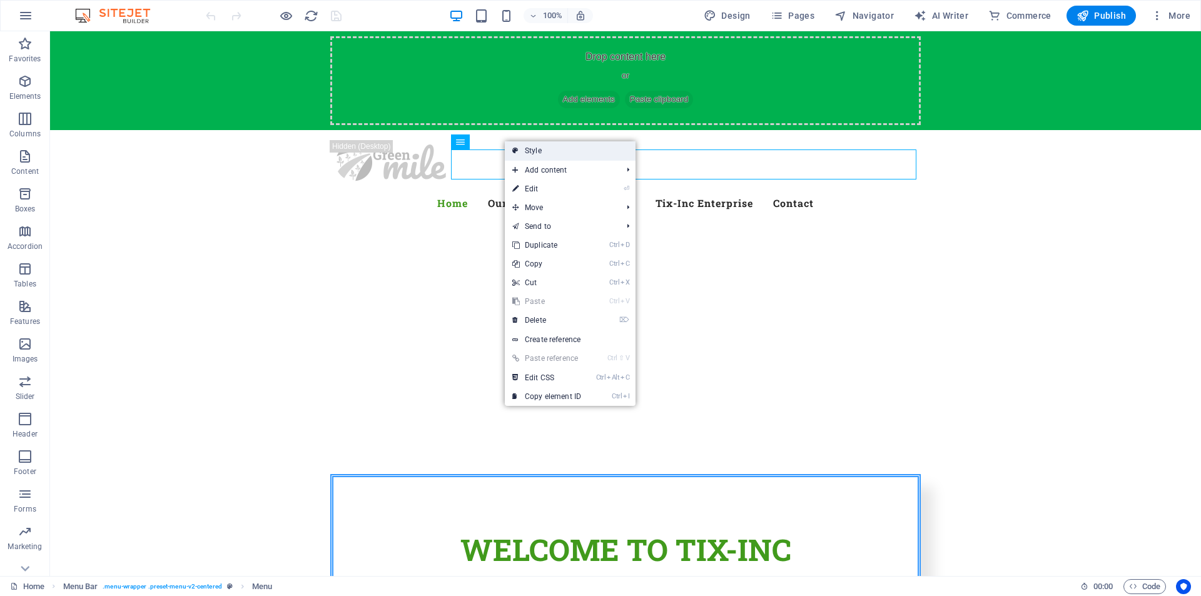
click at [534, 151] on link "Style" at bounding box center [570, 150] width 131 height 19
select select "rem"
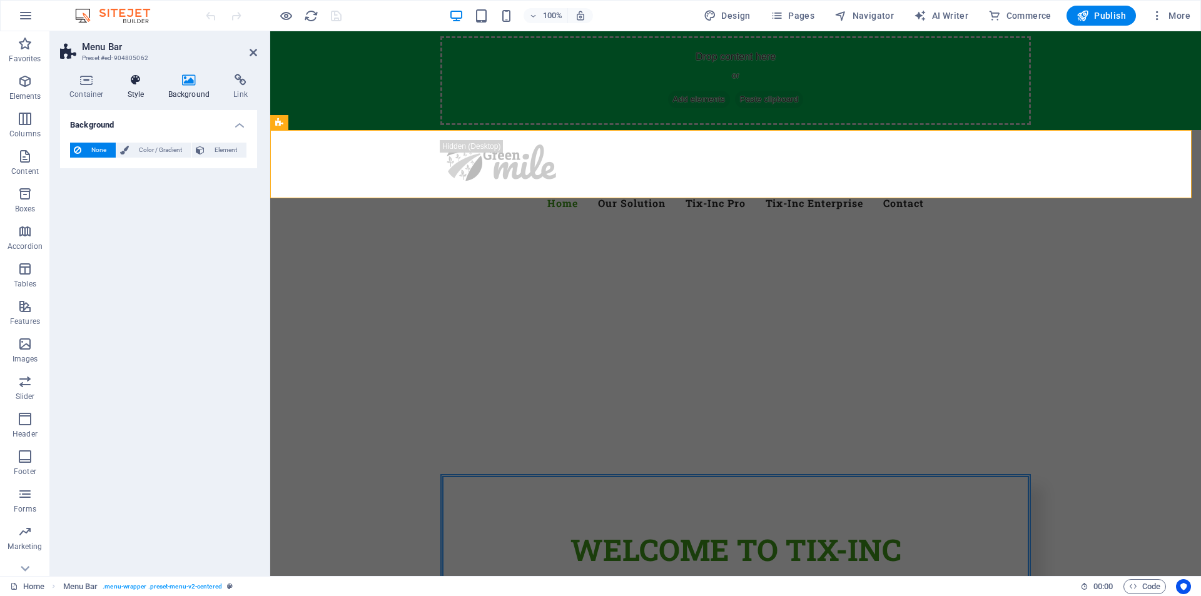
click at [136, 86] on h4 "Style" at bounding box center [138, 87] width 41 height 26
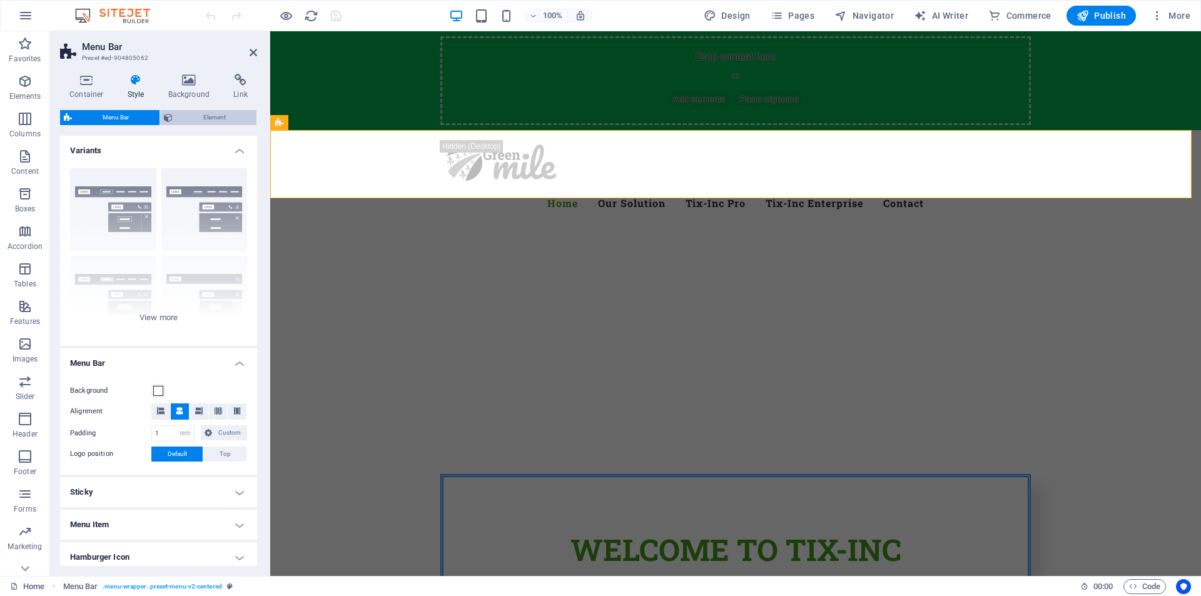
click at [192, 116] on span "Element" at bounding box center [214, 117] width 76 height 15
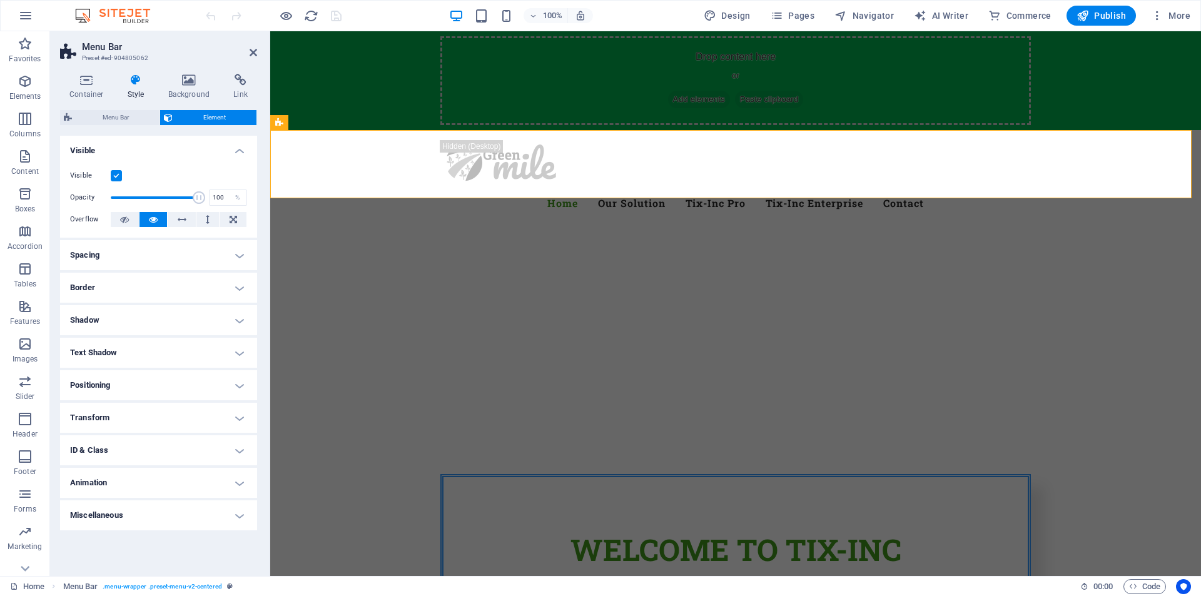
click at [119, 178] on label at bounding box center [116, 175] width 11 height 11
click at [0, 0] on input "Visible" at bounding box center [0, 0] width 0 height 0
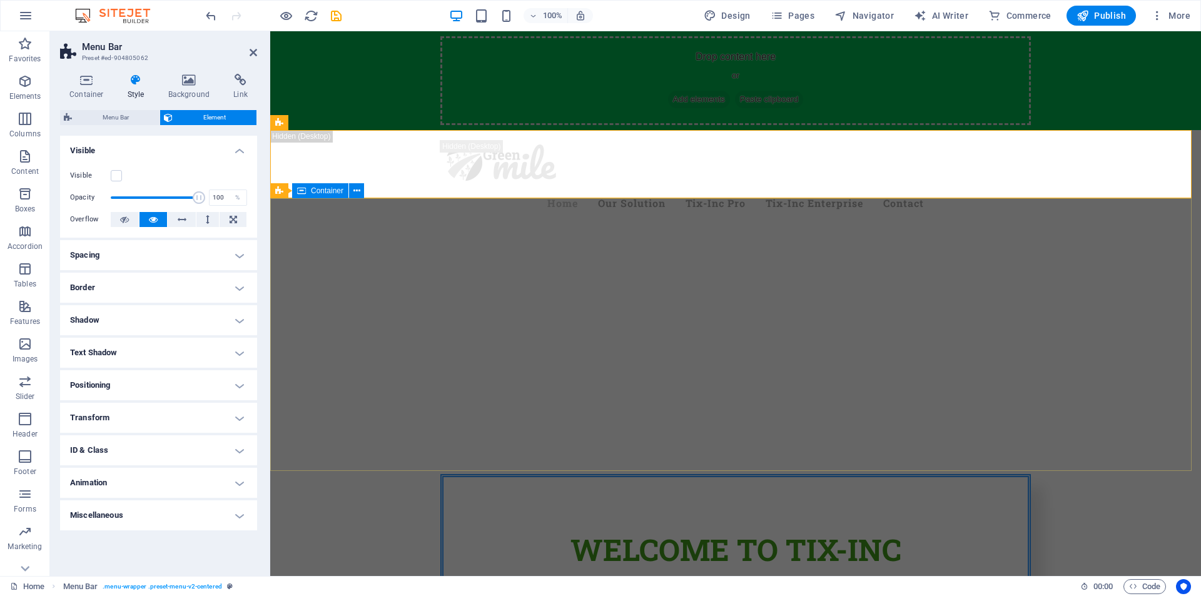
drag, startPoint x: 1083, startPoint y: 230, endPoint x: 1304, endPoint y: 230, distance: 221.5
click at [1201, 501] on div at bounding box center [735, 551] width 931 height 100
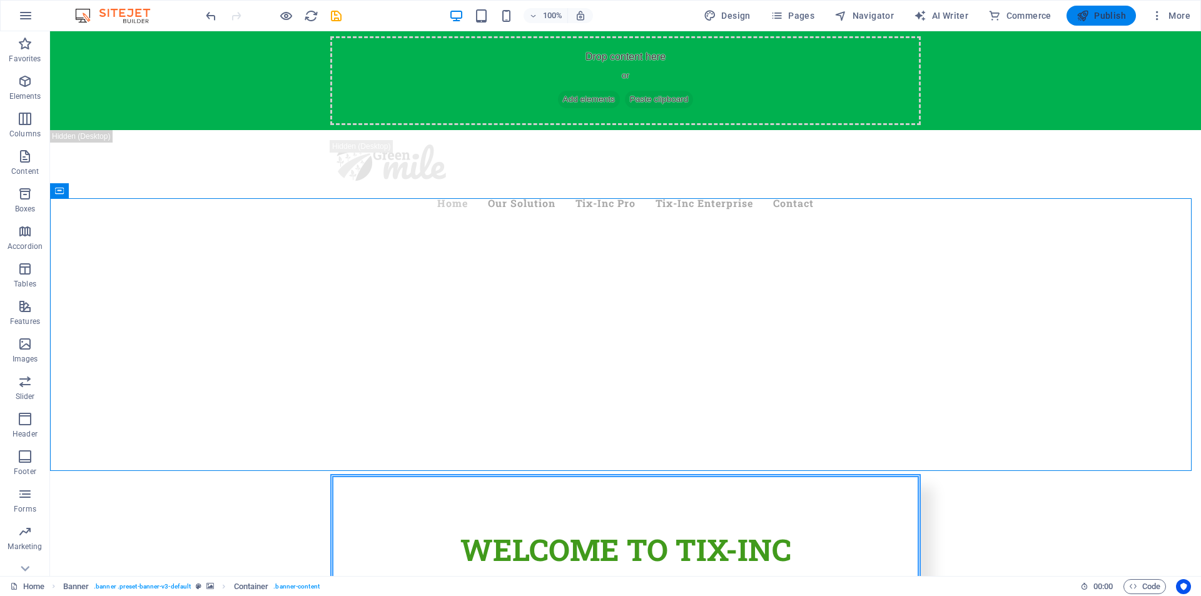
click at [1093, 16] on span "Publish" at bounding box center [1101, 15] width 49 height 13
